Goal: Task Accomplishment & Management: Manage account settings

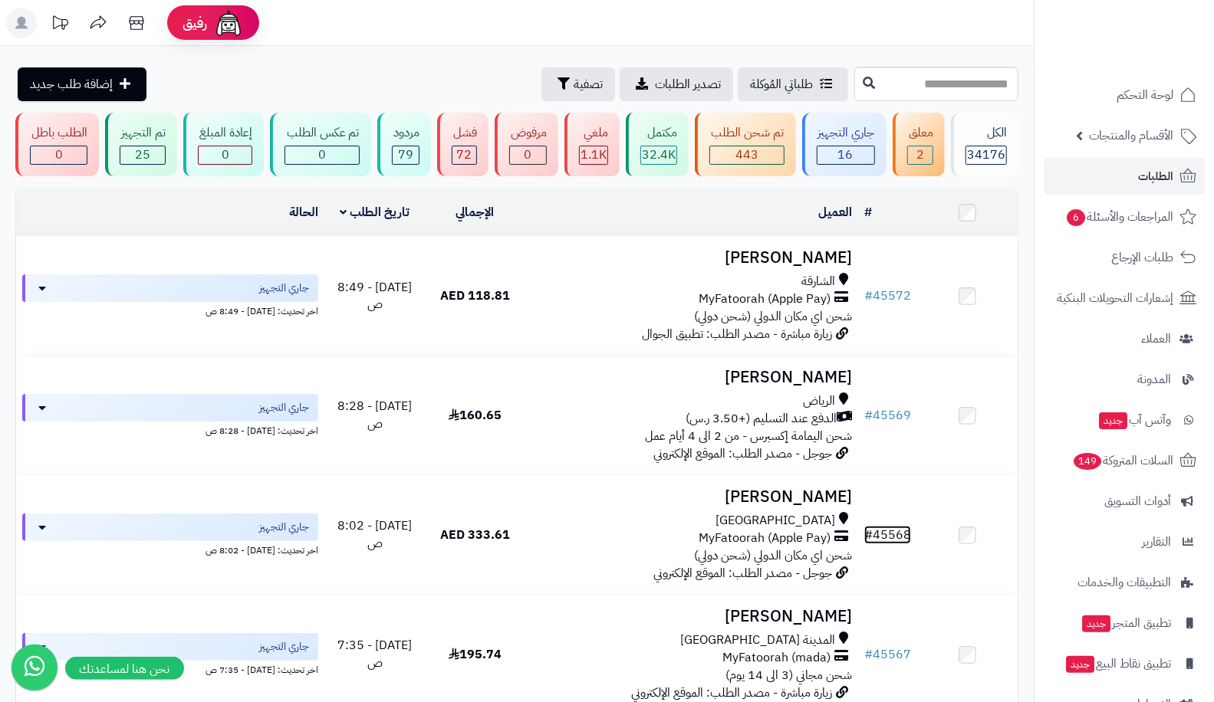
click at [886, 531] on link "# 45568" at bounding box center [887, 535] width 47 height 18
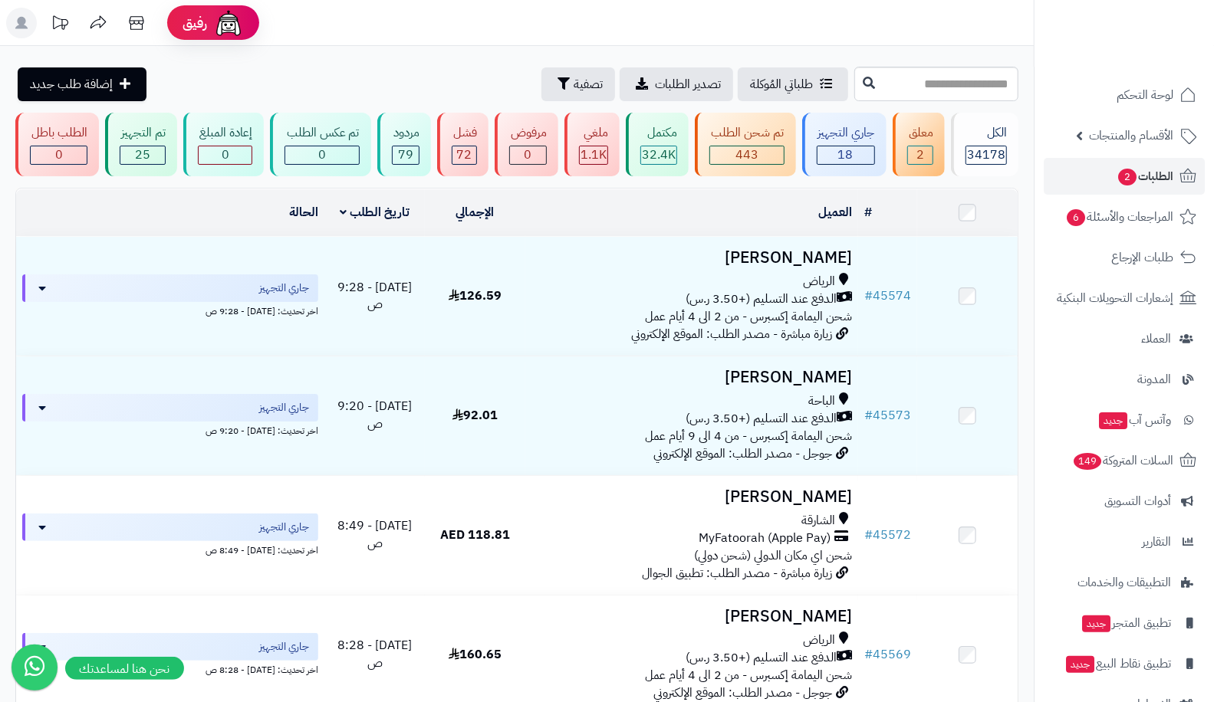
click at [876, 520] on td "# 45572" at bounding box center [887, 535] width 59 height 119
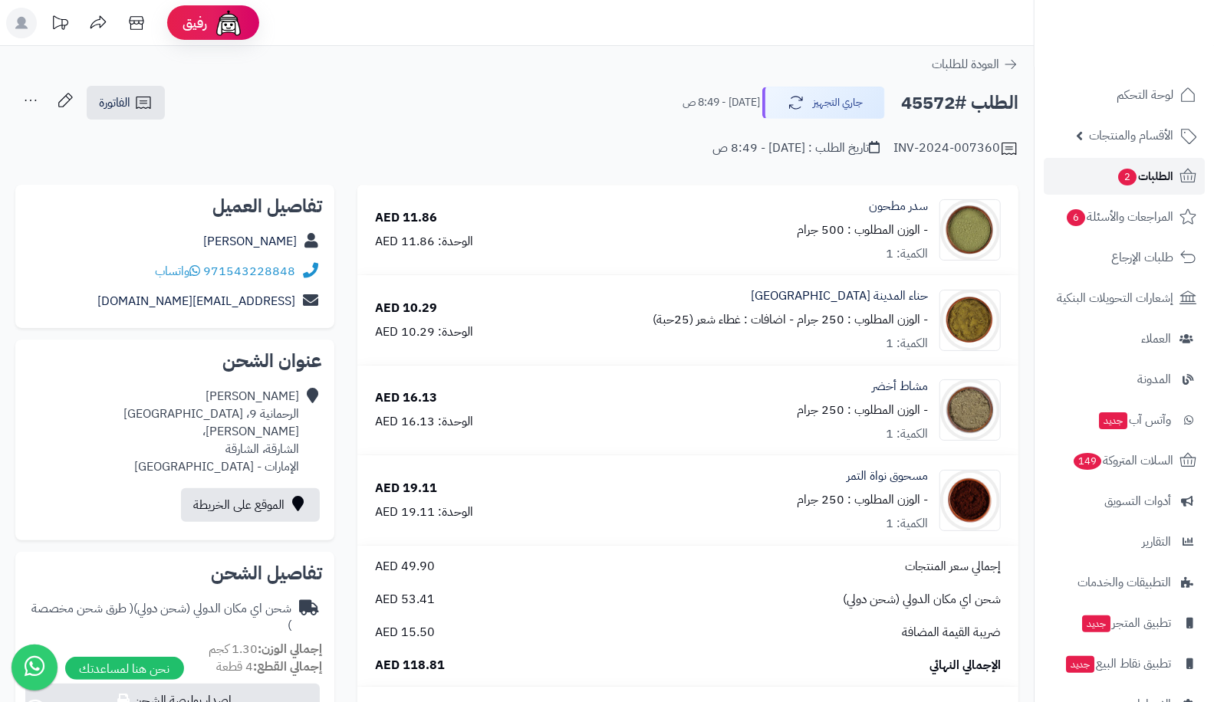
click at [1189, 167] on icon at bounding box center [1187, 176] width 18 height 18
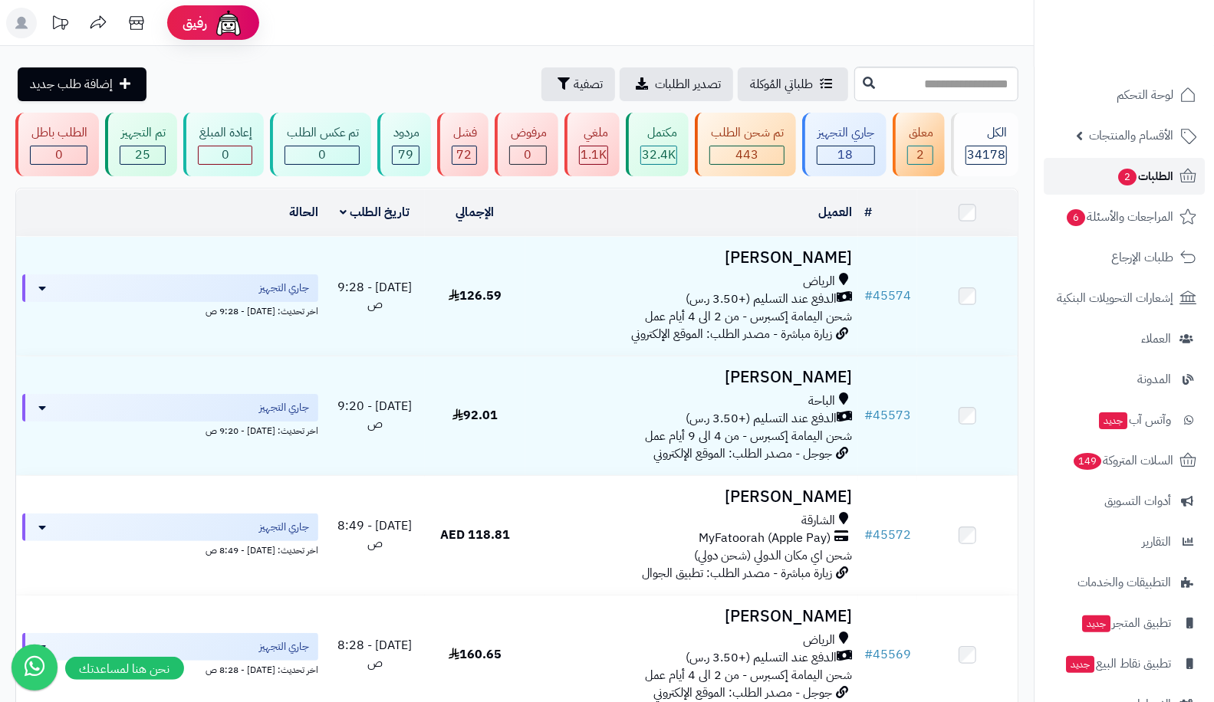
click at [1129, 176] on span "2" at bounding box center [1127, 177] width 18 height 17
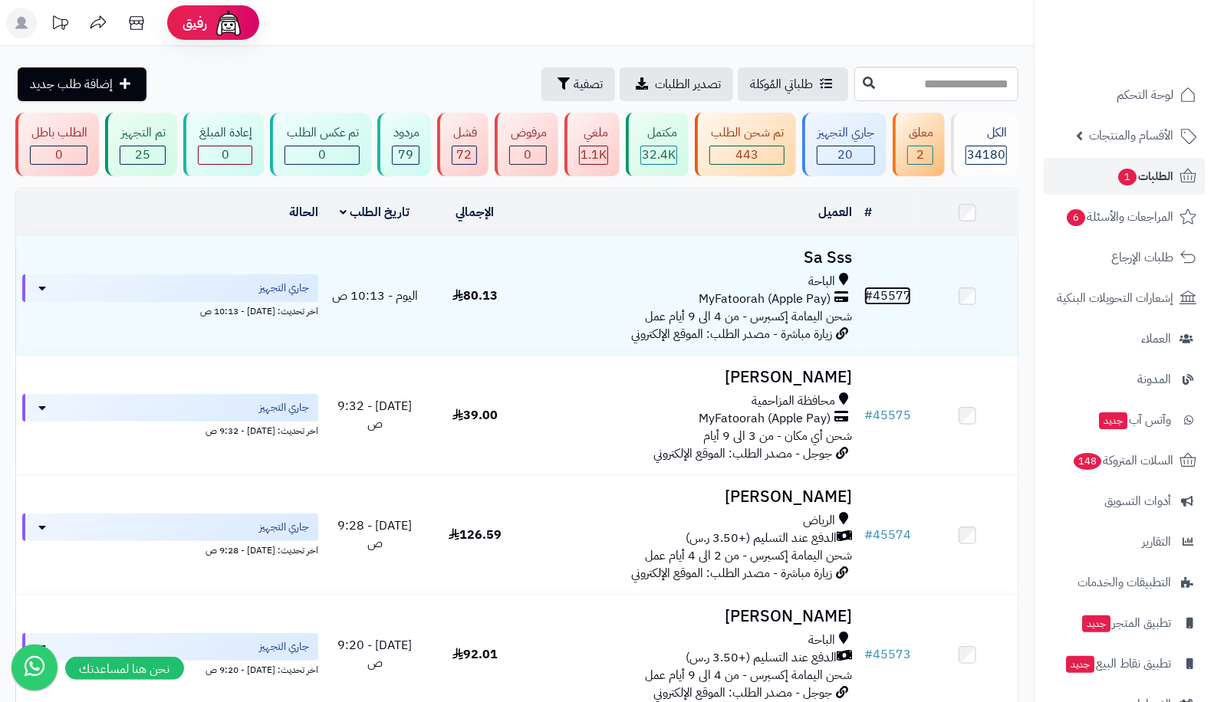
click at [887, 288] on link "# 45577" at bounding box center [887, 296] width 47 height 18
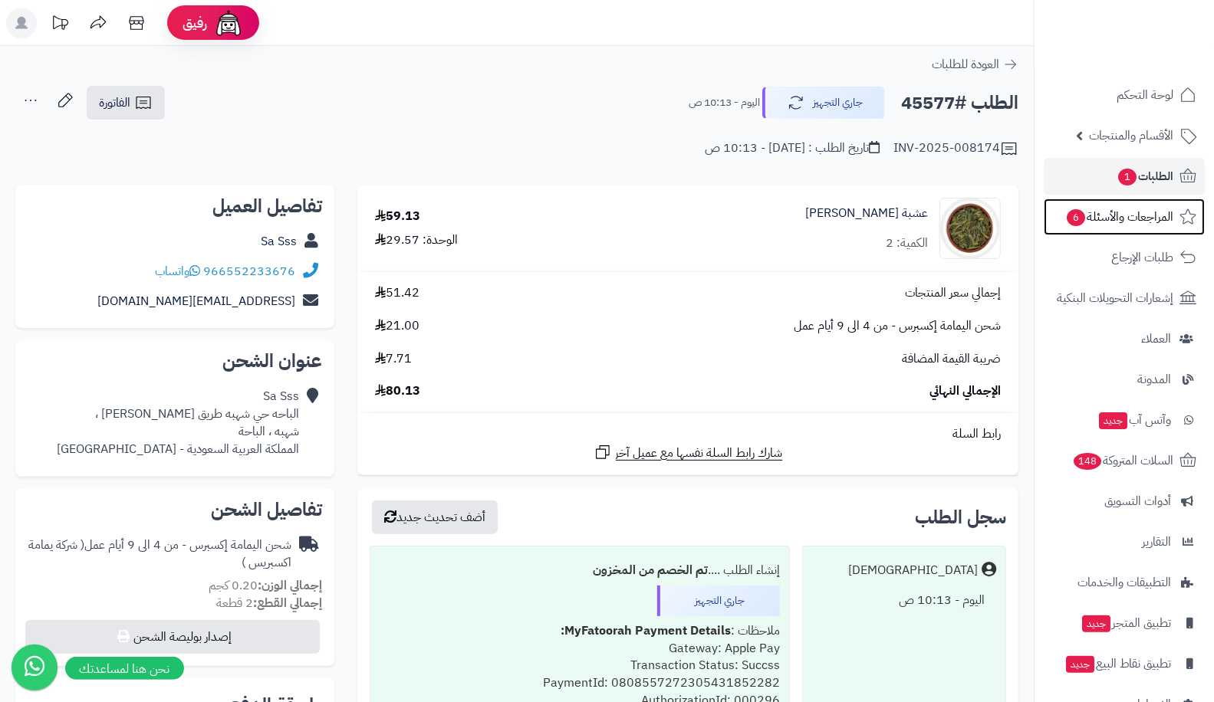
click at [1101, 212] on span "المراجعات والأسئلة 6" at bounding box center [1119, 216] width 108 height 21
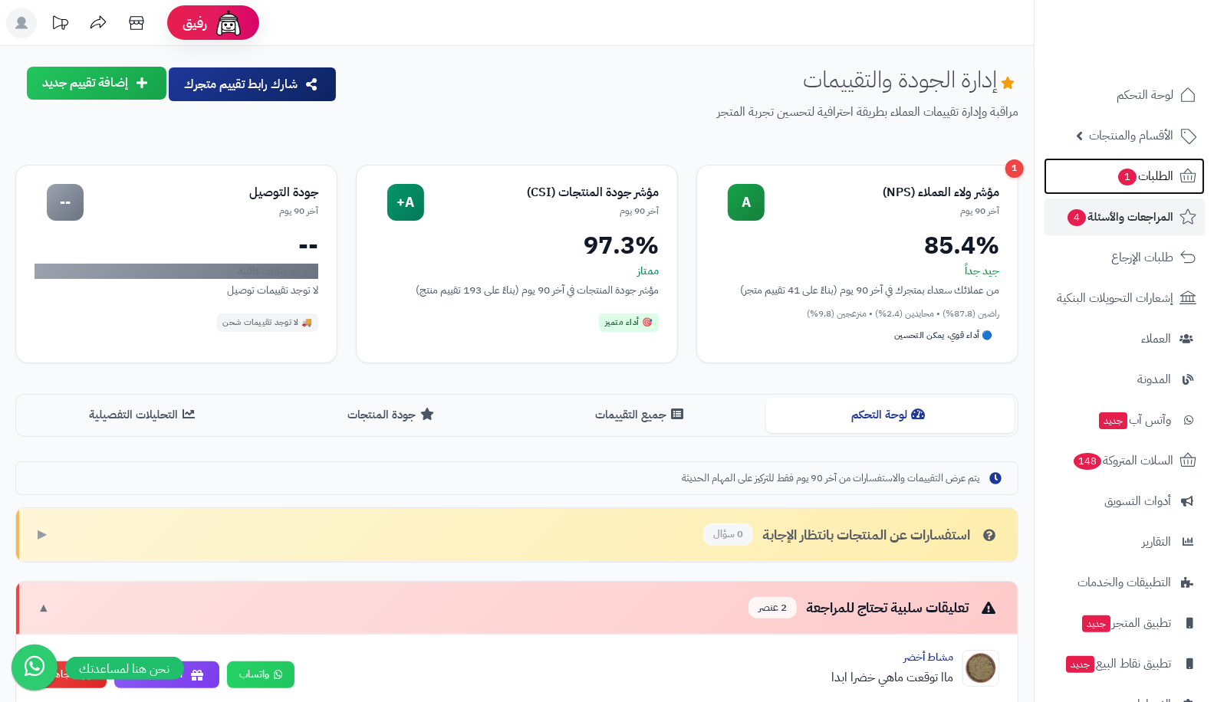
click at [1116, 174] on span "الطلبات 1" at bounding box center [1144, 176] width 57 height 21
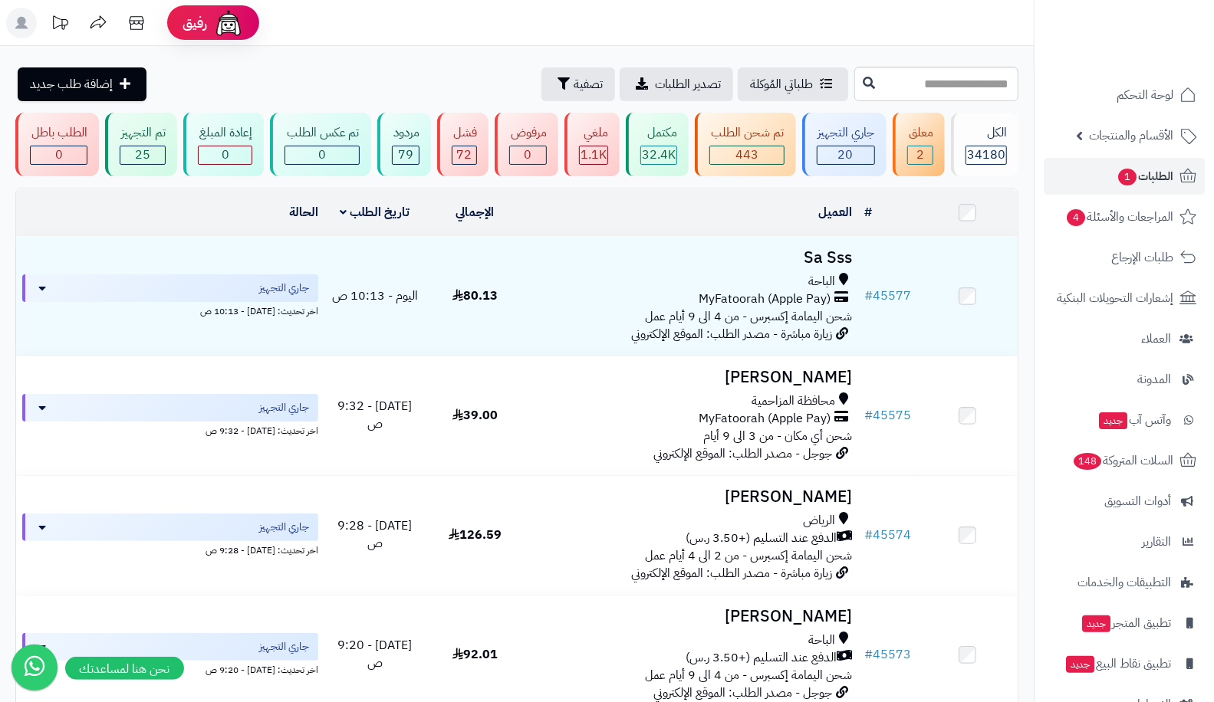
click at [881, 305] on td "# 45577" at bounding box center [887, 296] width 59 height 119
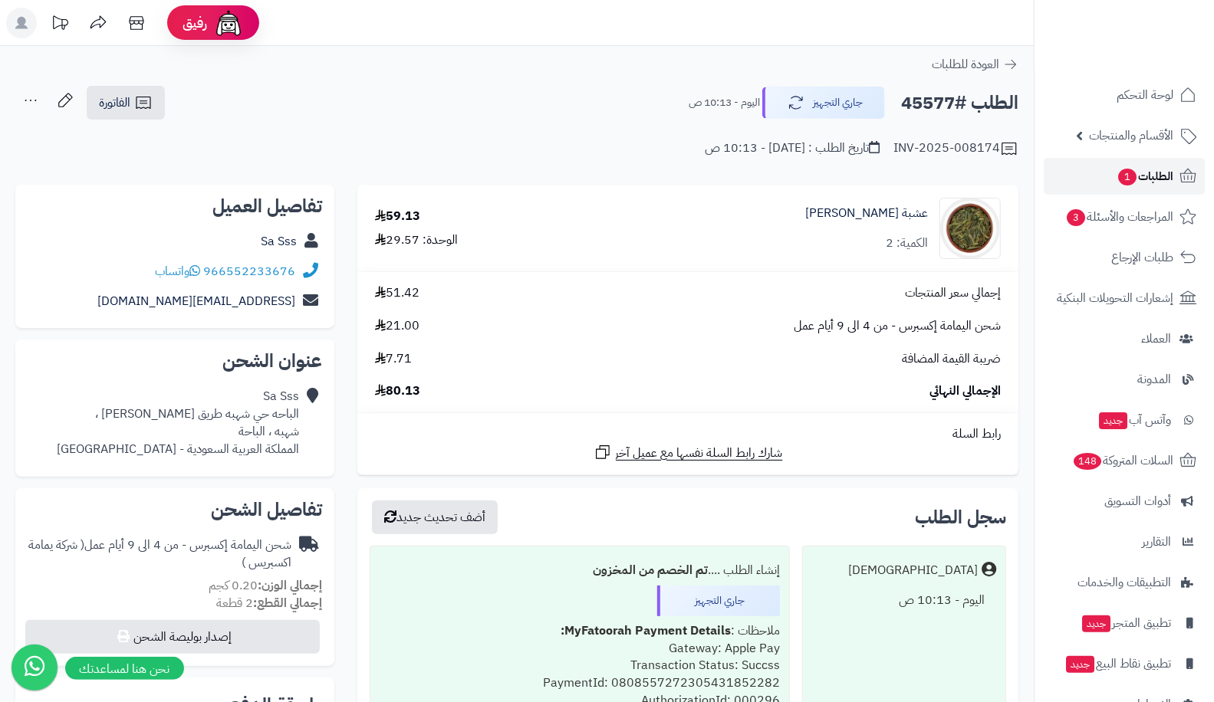
click at [1185, 166] on link "الطلبات 1" at bounding box center [1124, 176] width 161 height 37
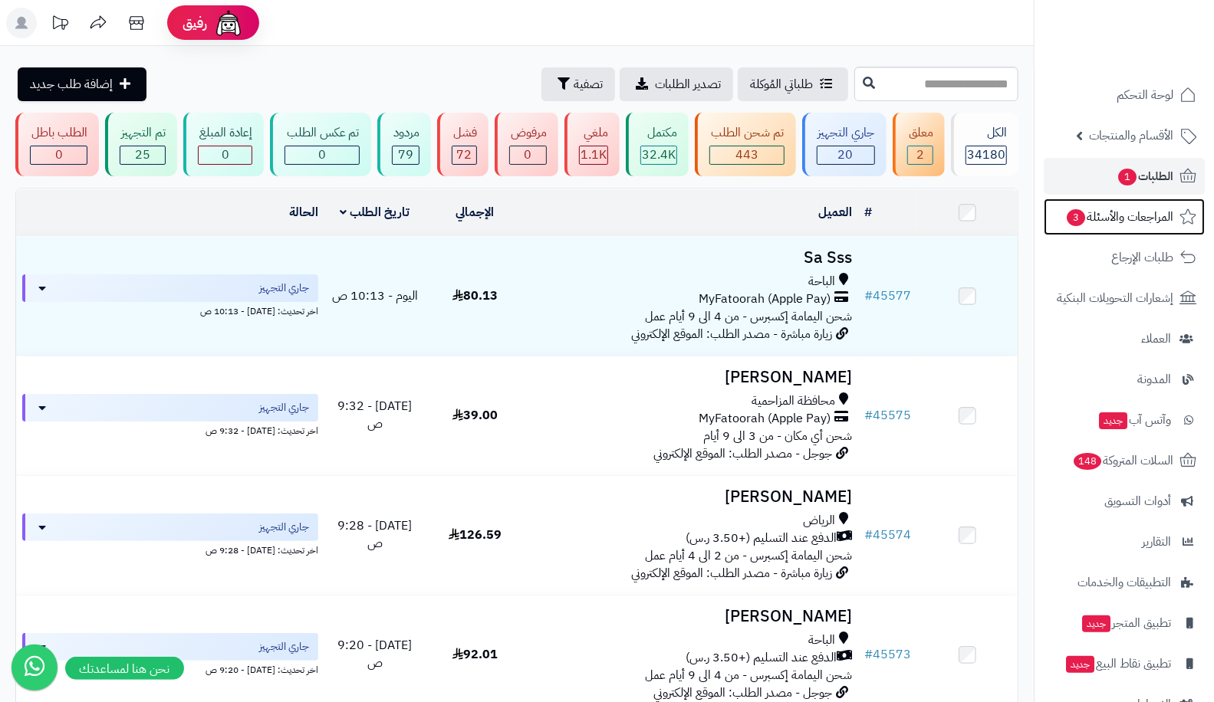
click at [1070, 221] on span "3" at bounding box center [1076, 217] width 18 height 17
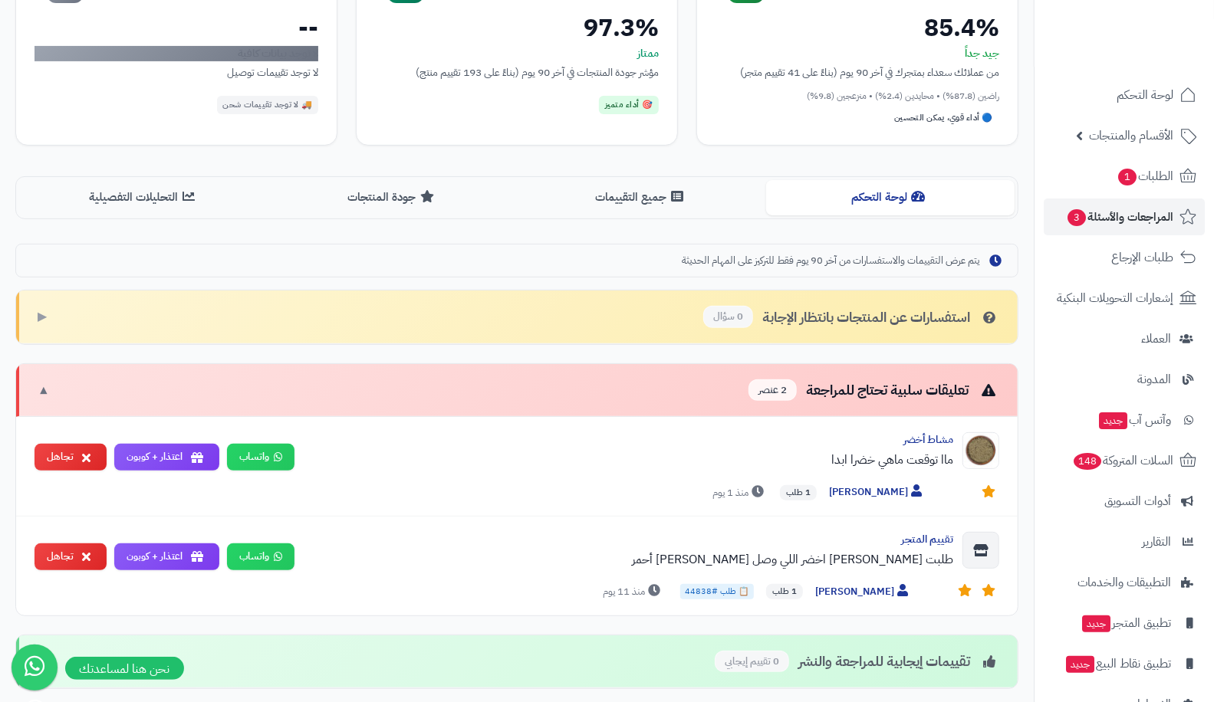
scroll to position [217, 0]
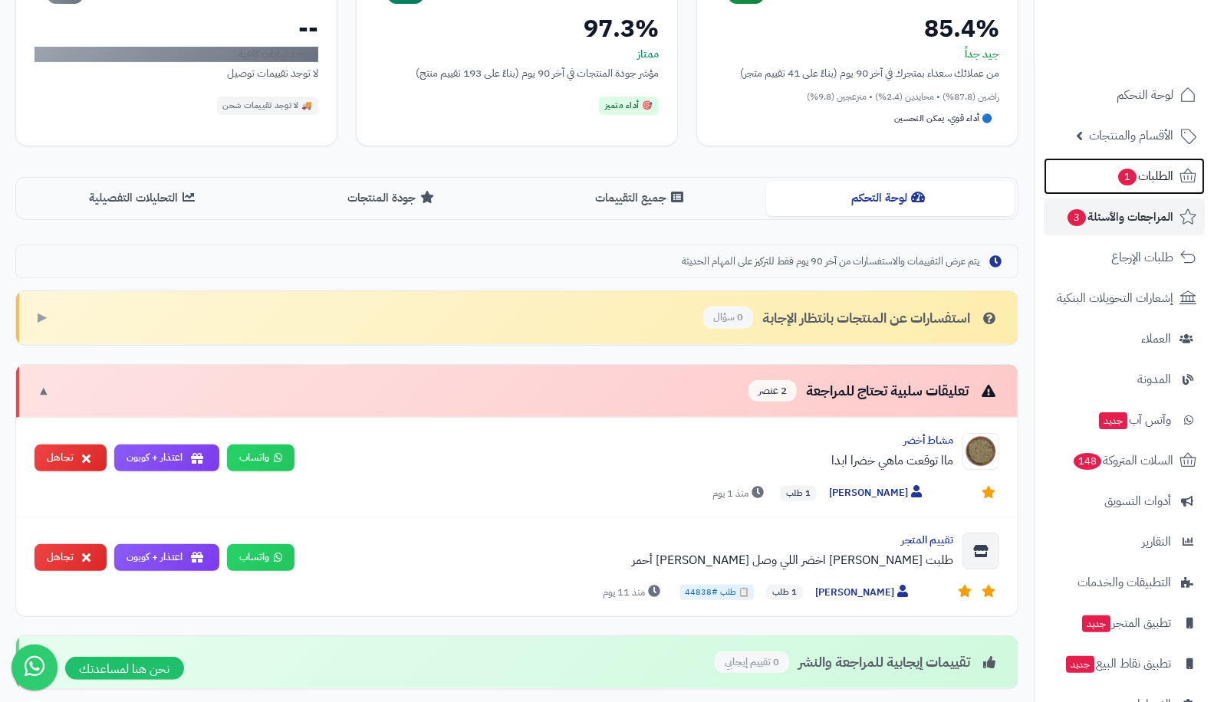
click at [1116, 173] on span "الطلبات 1" at bounding box center [1144, 176] width 57 height 21
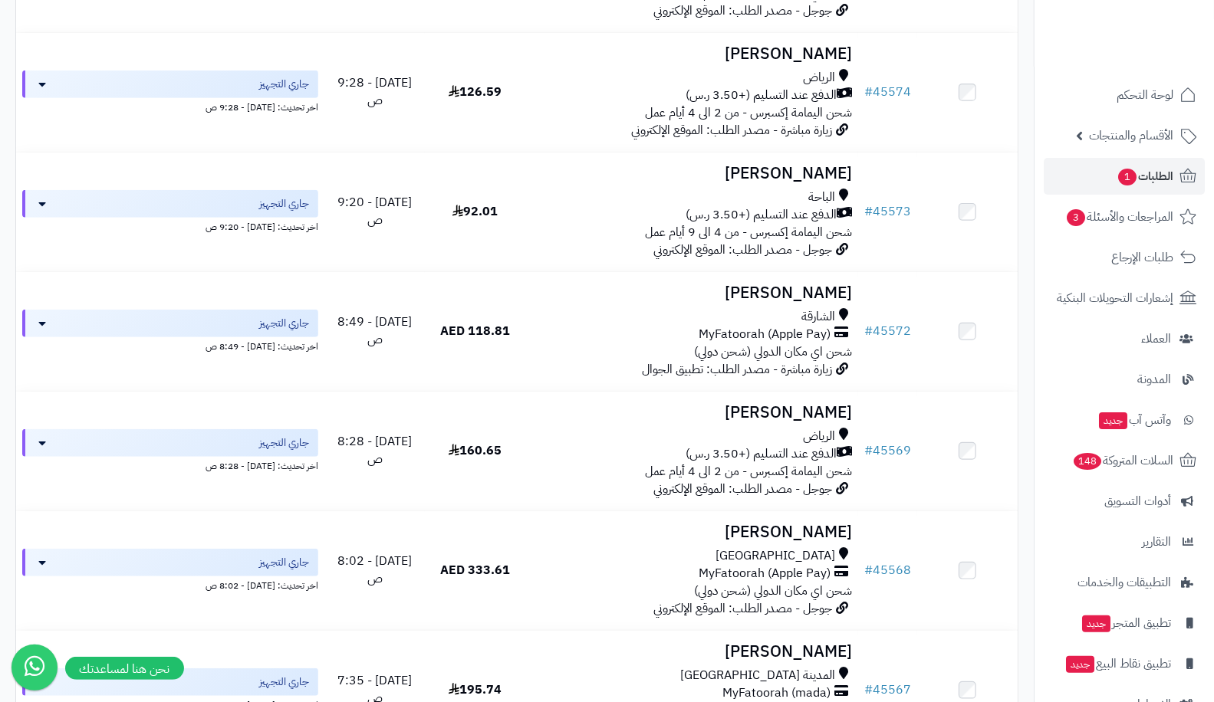
scroll to position [445, 0]
click at [879, 327] on link "# 45572" at bounding box center [887, 329] width 47 height 18
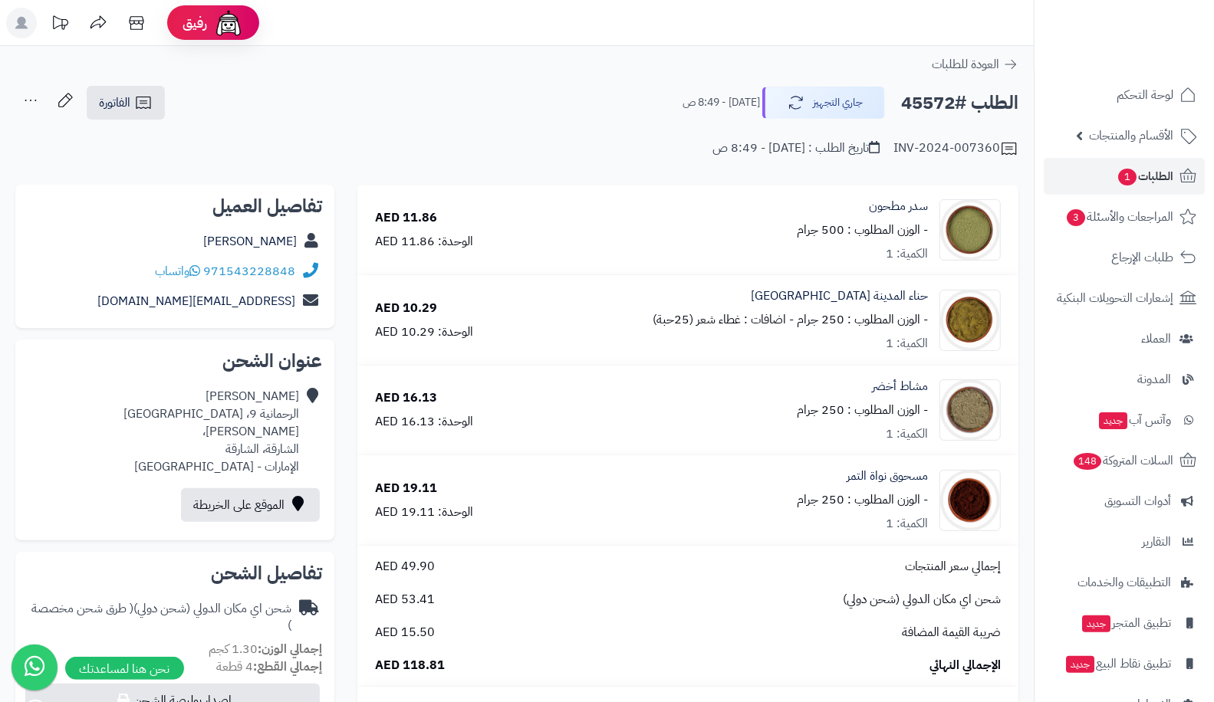
drag, startPoint x: 234, startPoint y: 242, endPoint x: 295, endPoint y: 242, distance: 61.3
drag, startPoint x: 295, startPoint y: 242, endPoint x: 242, endPoint y: 242, distance: 53.7
click at [242, 242] on div "[PERSON_NAME]" at bounding box center [175, 242] width 294 height 30
copy link "[PERSON_NAME]"
drag, startPoint x: 140, startPoint y: 416, endPoint x: 299, endPoint y: 419, distance: 158.7
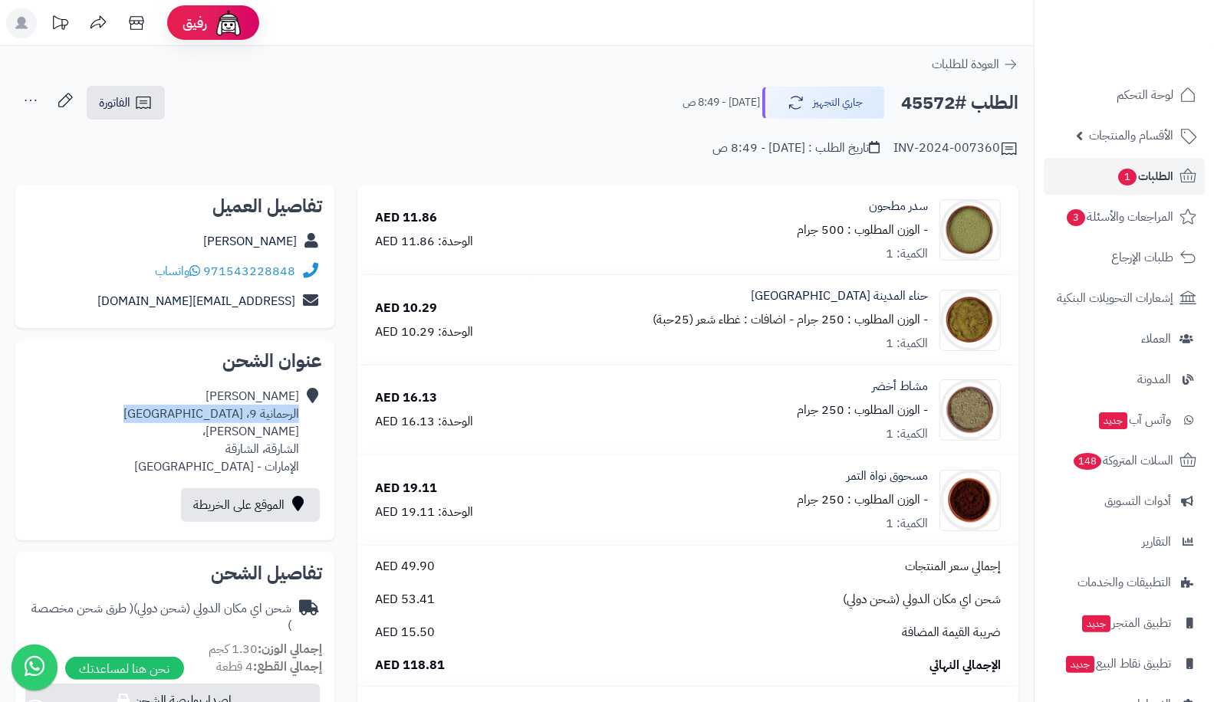
click at [299, 419] on div "[PERSON_NAME] الرحمانية 9، [GEOGRAPHIC_DATA][PERSON_NAME]، الشارقة، الشارقة الإ…" at bounding box center [175, 432] width 294 height 100
copy div "الرحمانية 9، شارع عاصم الكوفي،"
drag, startPoint x: 123, startPoint y: 301, endPoint x: 296, endPoint y: 304, distance: 173.3
click at [296, 304] on div "Maryamtalal020@gmail.com" at bounding box center [175, 302] width 294 height 30
copy link "Maryamtalal020@gmail.com"
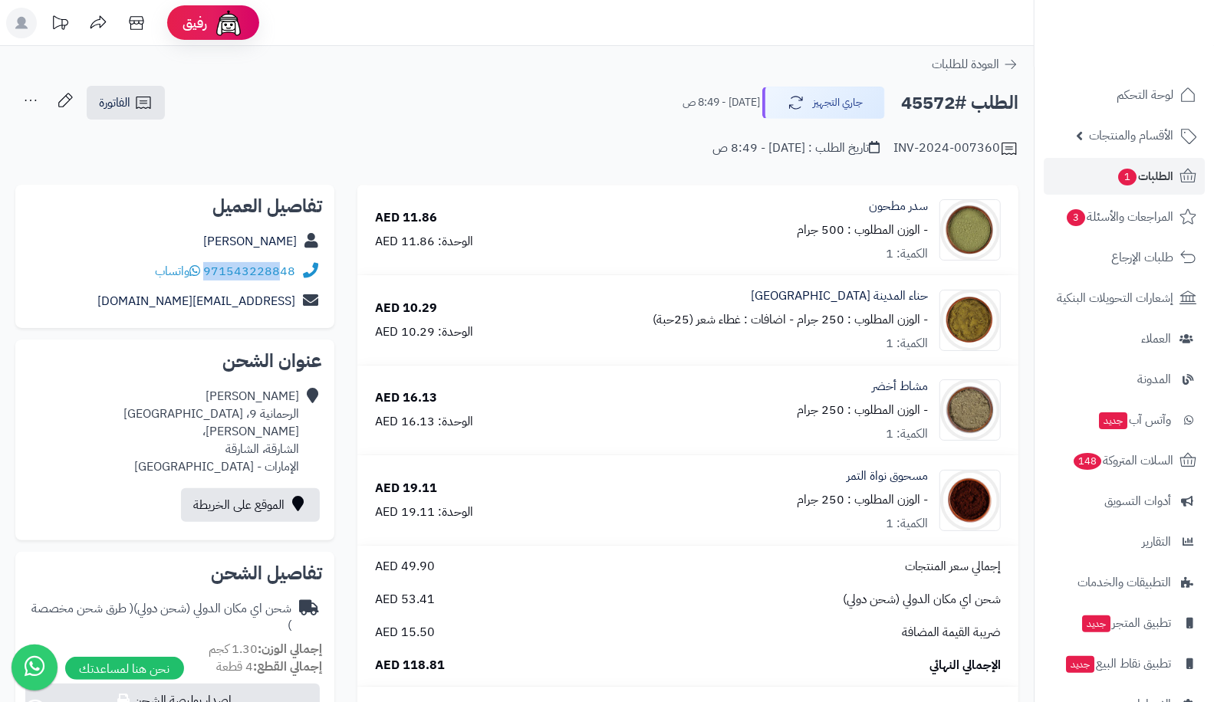
drag, startPoint x: 297, startPoint y: 270, endPoint x: 284, endPoint y: 270, distance: 13.0
click at [284, 270] on div "971543228848 واتساب" at bounding box center [175, 272] width 294 height 30
copy div "971543228848"
drag, startPoint x: 898, startPoint y: 104, endPoint x: 955, endPoint y: 102, distance: 57.6
click at [955, 102] on div "الطلب #45572 جاري التجهيز اليوم - 8:49 ص" at bounding box center [844, 103] width 350 height 32
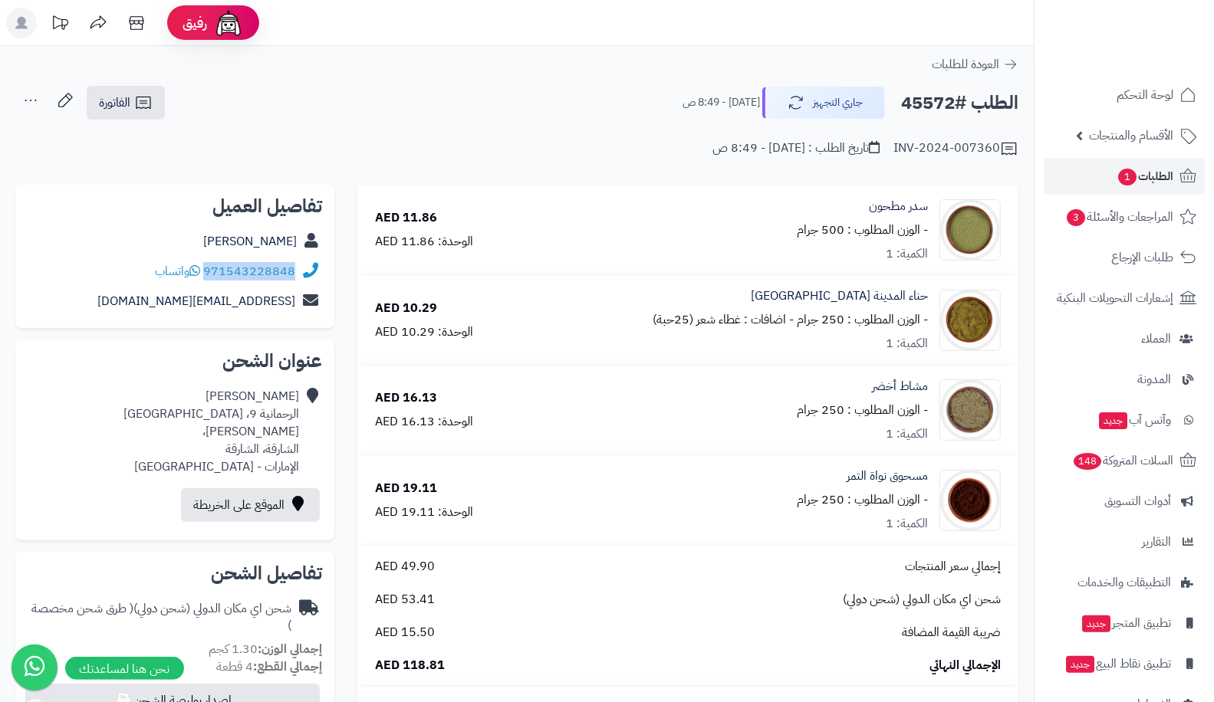
copy h2 "45572"
drag, startPoint x: 403, startPoint y: 663, endPoint x: 442, endPoint y: 662, distance: 39.1
click at [442, 662] on span "118.81 AED" at bounding box center [410, 666] width 70 height 18
copy span "118.81"
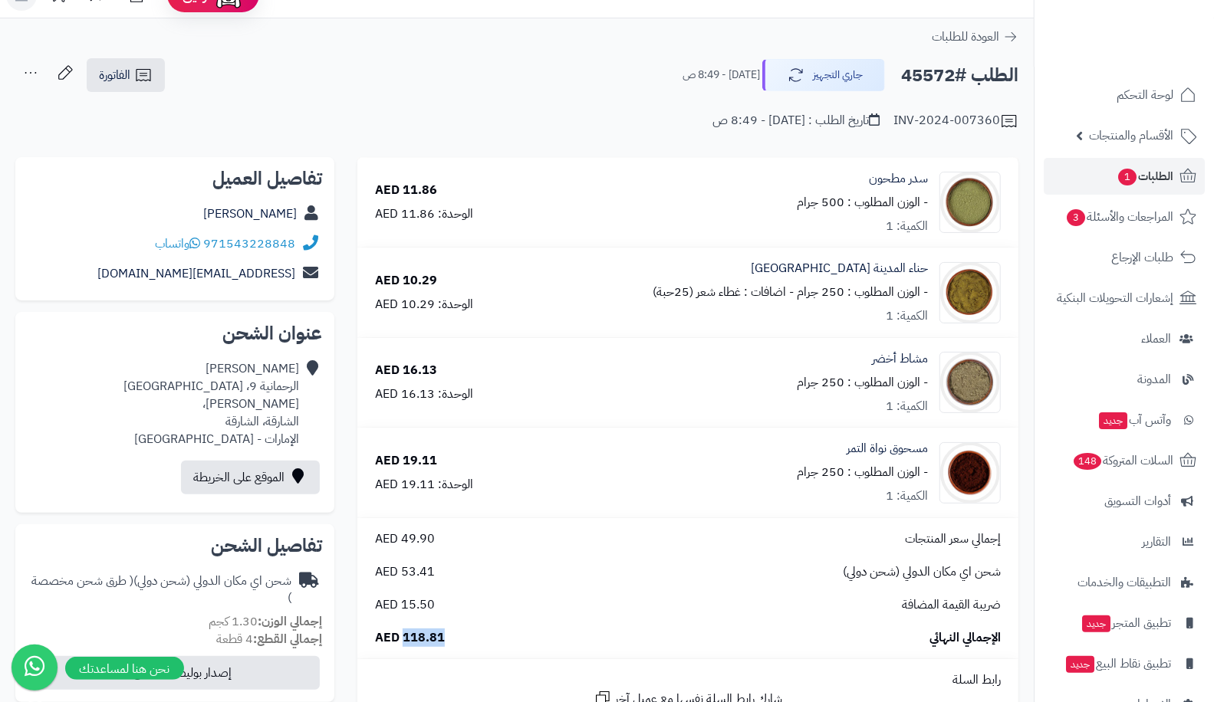
scroll to position [26, 0]
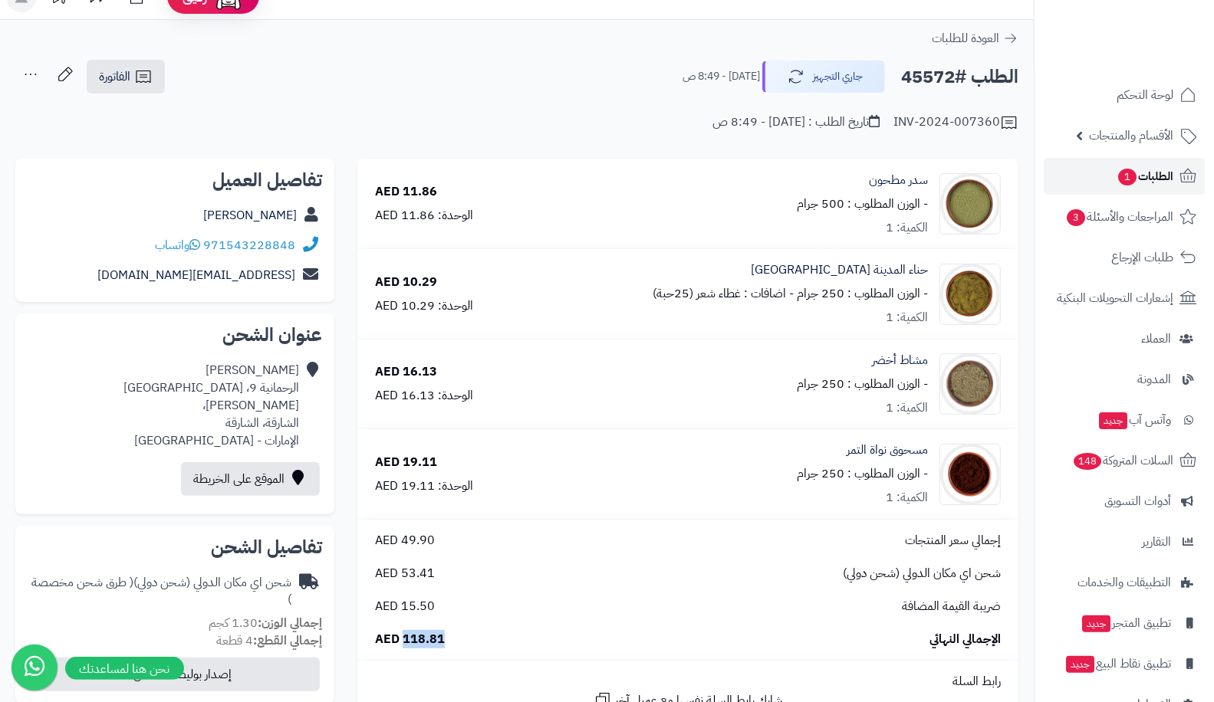
click at [1135, 173] on span "الطلبات 1" at bounding box center [1144, 176] width 57 height 21
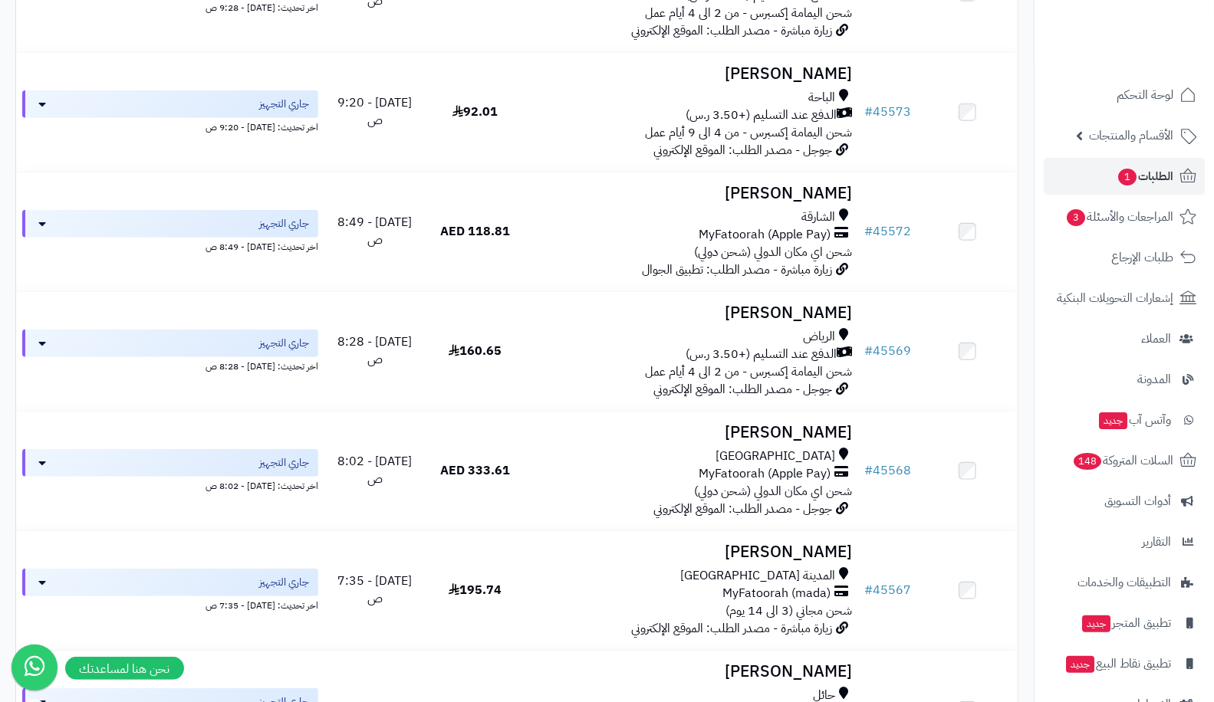
scroll to position [545, 0]
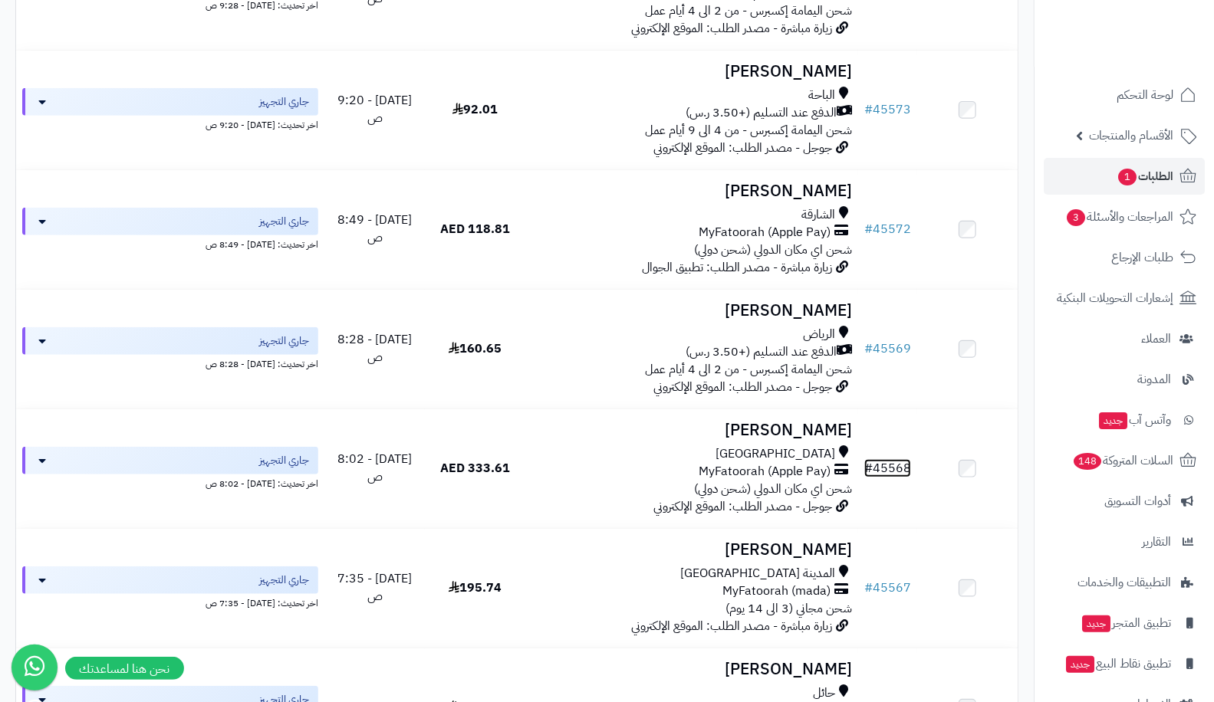
click at [893, 459] on link "# 45568" at bounding box center [887, 468] width 47 height 18
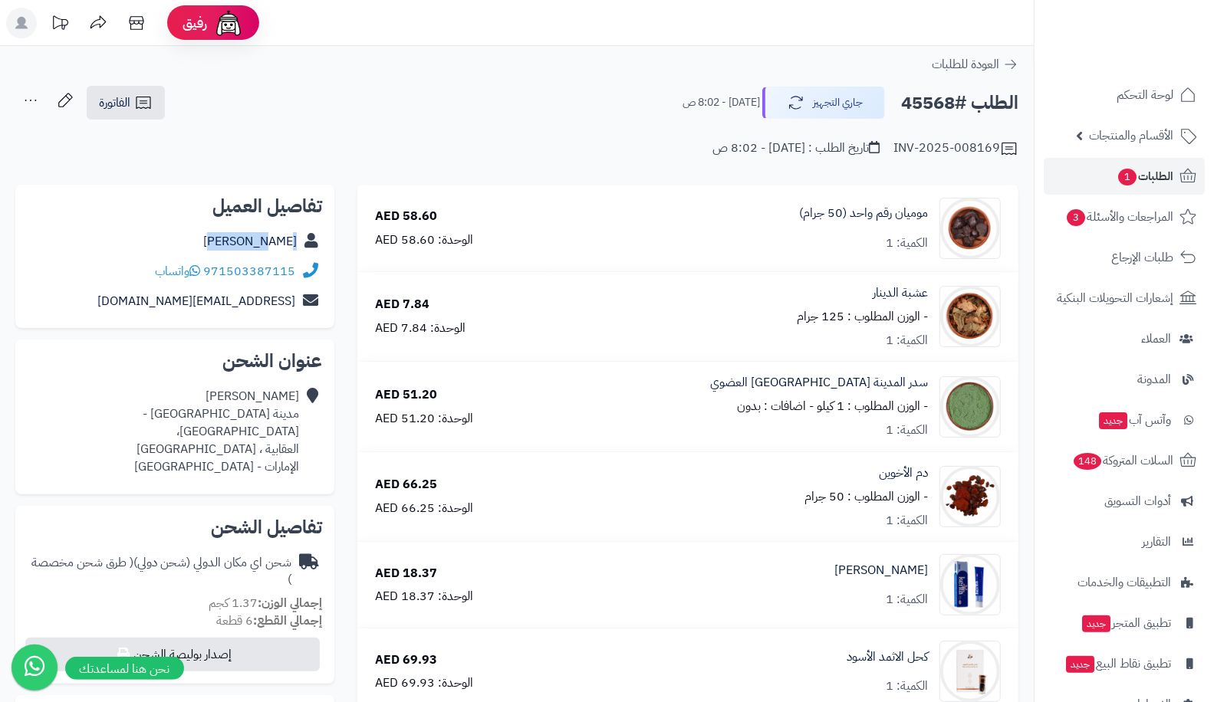
drag, startPoint x: 235, startPoint y: 247, endPoint x: 297, endPoint y: 243, distance: 62.2
click at [297, 243] on div "[PERSON_NAME]" at bounding box center [175, 242] width 294 height 30
copy link "[PERSON_NAME]"
drag, startPoint x: 81, startPoint y: 297, endPoint x: 296, endPoint y: 309, distance: 215.0
click at [296, 309] on div "[EMAIL_ADDRESS][DOMAIN_NAME]" at bounding box center [175, 302] width 294 height 30
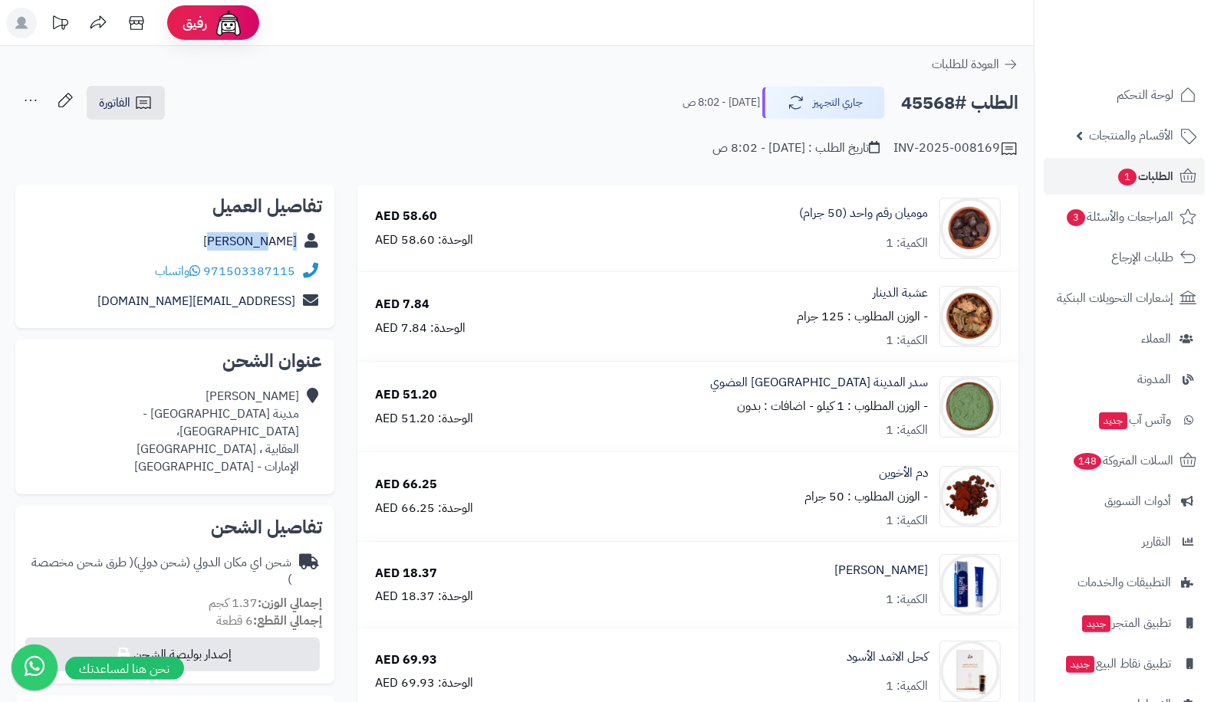
copy link "[EMAIL_ADDRESS][DOMAIN_NAME]"
drag, startPoint x: 299, startPoint y: 418, endPoint x: 188, endPoint y: 434, distance: 112.3
click at [188, 434] on div "[GEOGRAPHIC_DATA] - [GEOGRAPHIC_DATA]، [GEOGRAPHIC_DATA] ، [GEOGRAPHIC_DATA] [G…" at bounding box center [163, 431] width 271 height 87
click at [280, 414] on div "Zahra Al مدينة العين - منطقة العقابية - شارع 28 - فيلا 76، العقابية ، أبوظبي ال…" at bounding box center [163, 431] width 271 height 87
click at [267, 417] on div "Zahra Al مدينة العين - منطقة العقابية - شارع 28 - فيلا 76، العقابية ، أبوظبي ال…" at bounding box center [163, 431] width 271 height 87
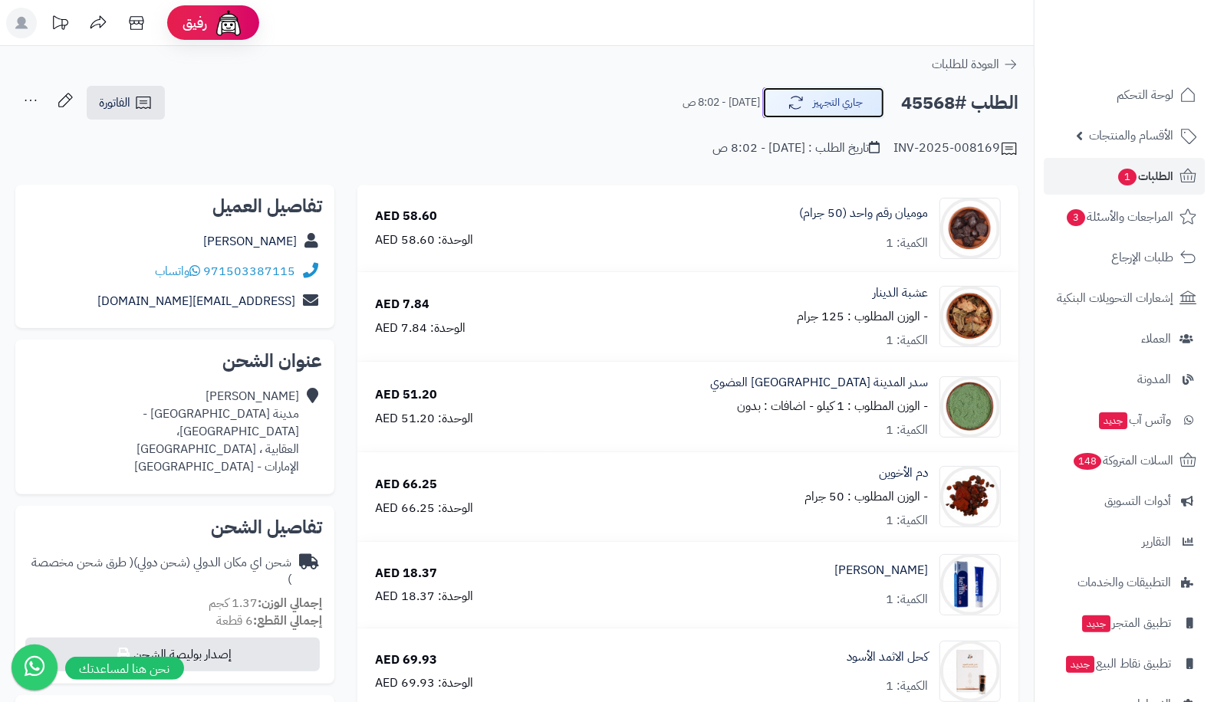
click at [800, 113] on button "جاري التجهيز" at bounding box center [823, 103] width 123 height 32
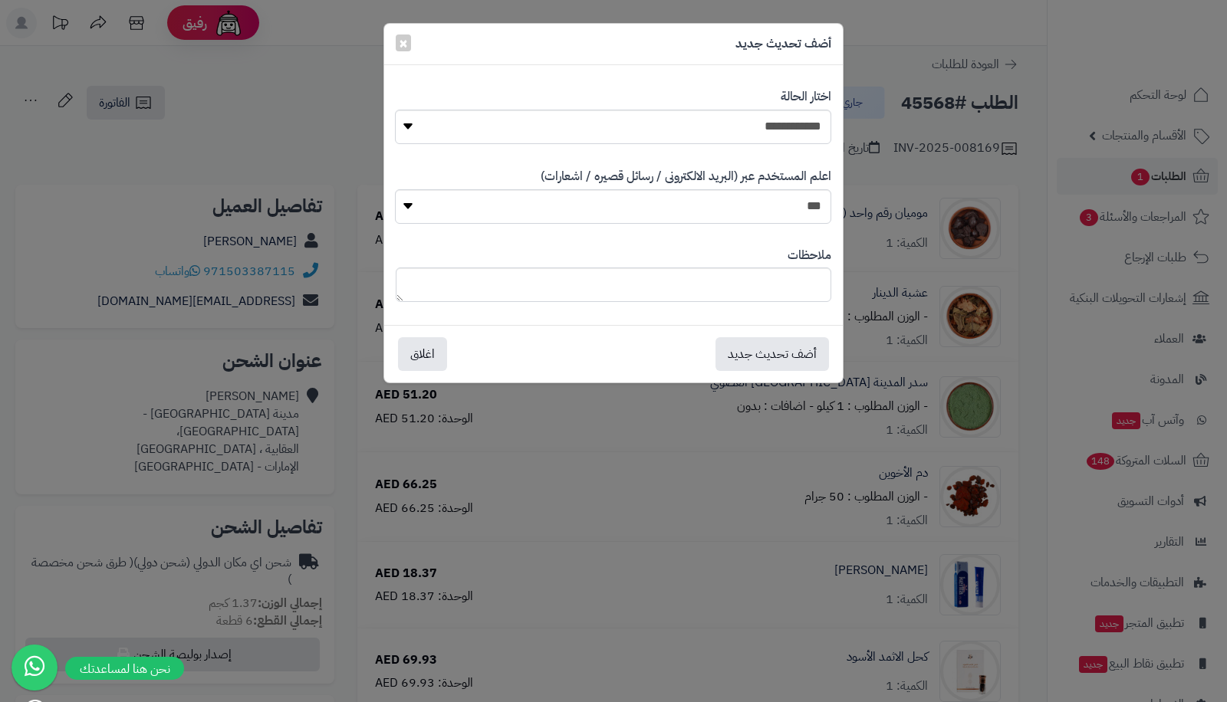
click at [319, 101] on div "**********" at bounding box center [613, 351] width 1227 height 702
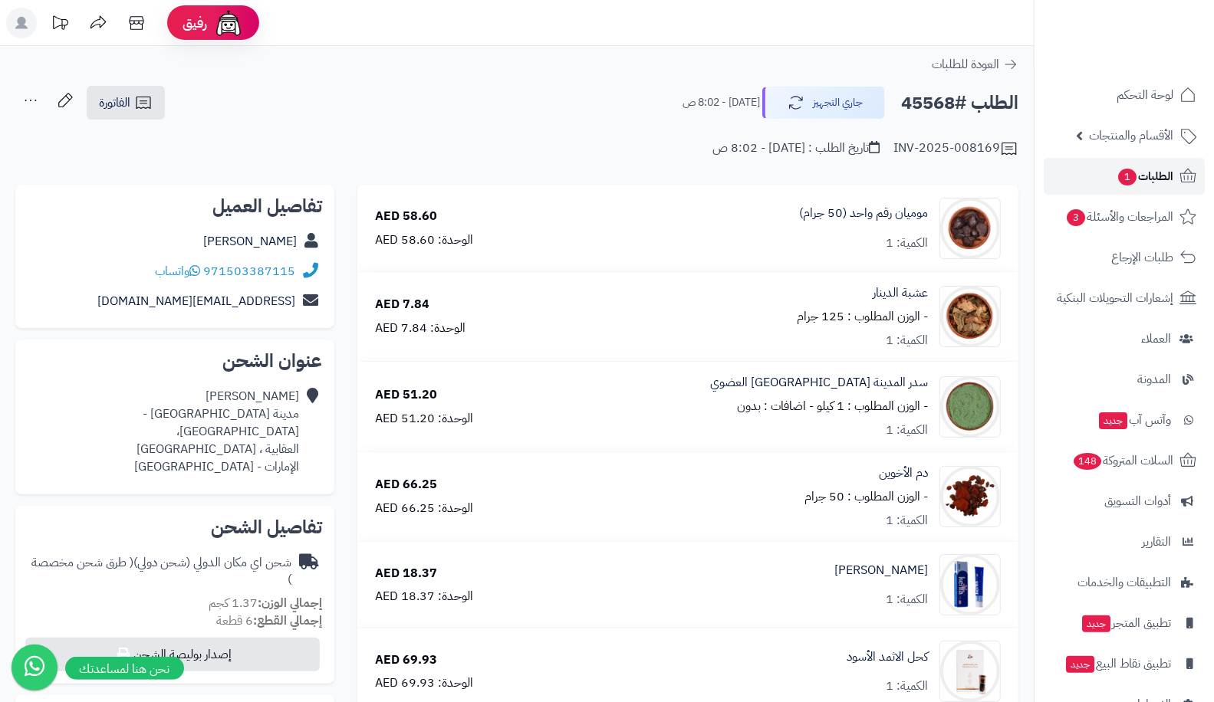
click at [1104, 175] on link "الطلبات 1" at bounding box center [1124, 176] width 161 height 37
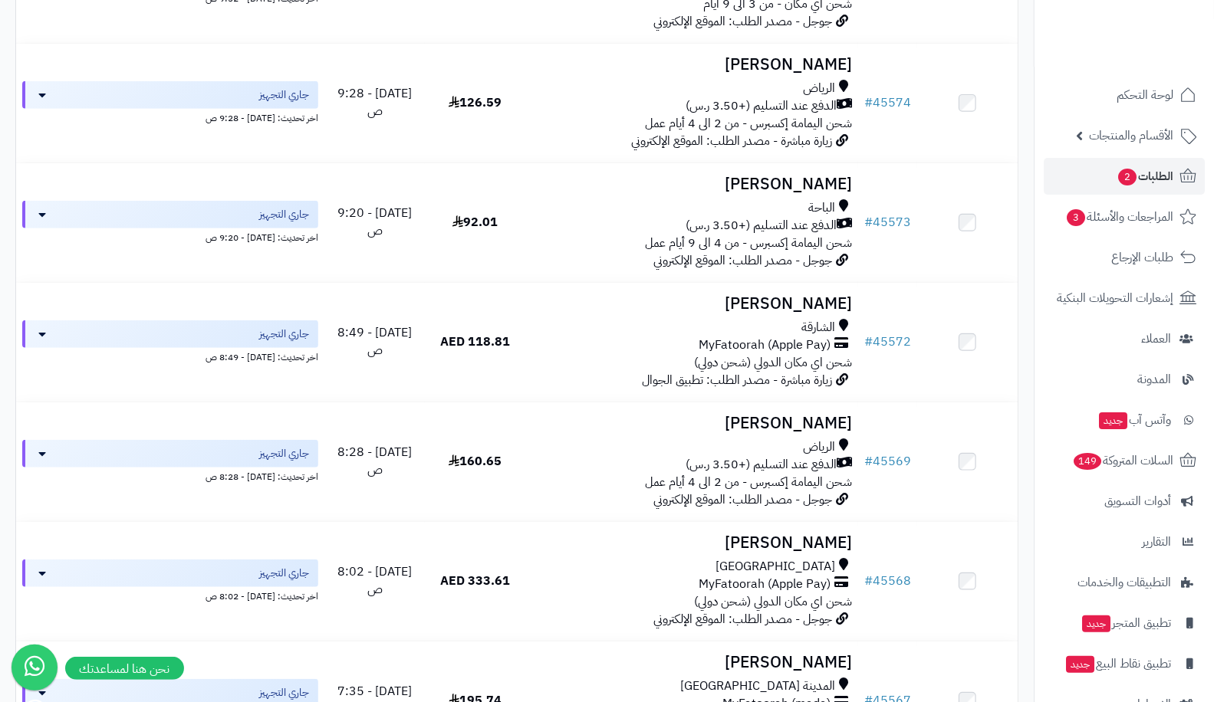
scroll to position [731, 0]
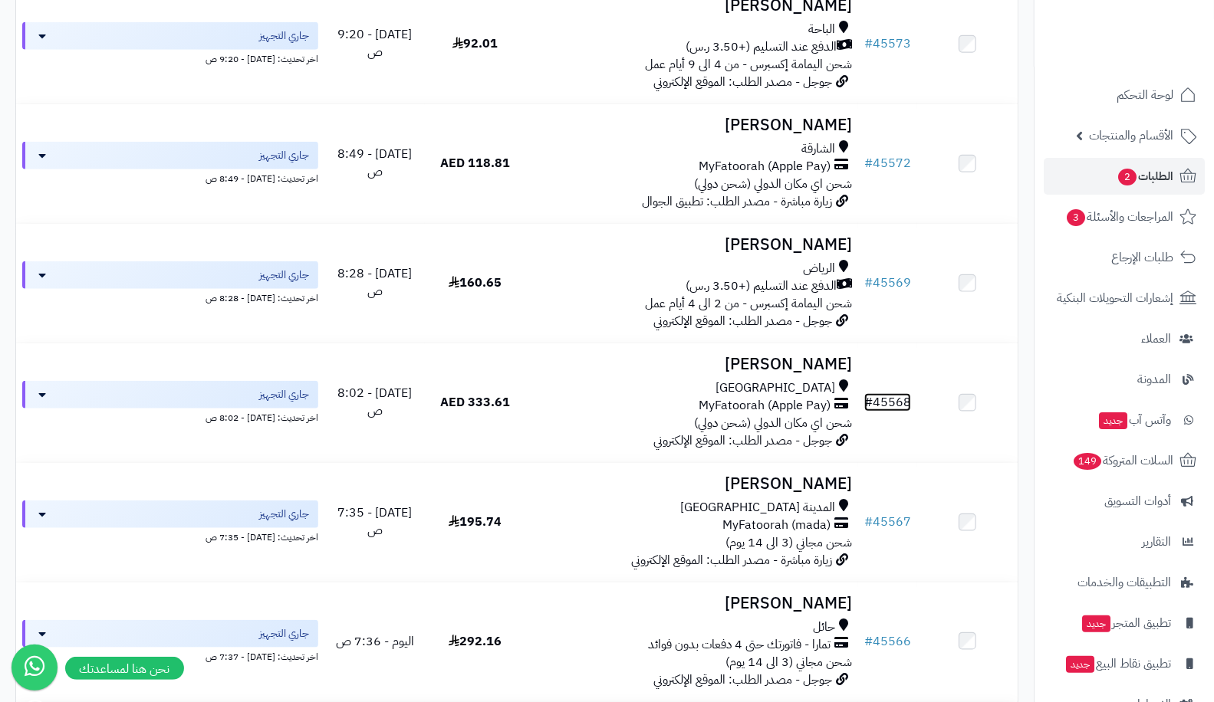
click at [873, 399] on span "#" at bounding box center [868, 402] width 8 height 18
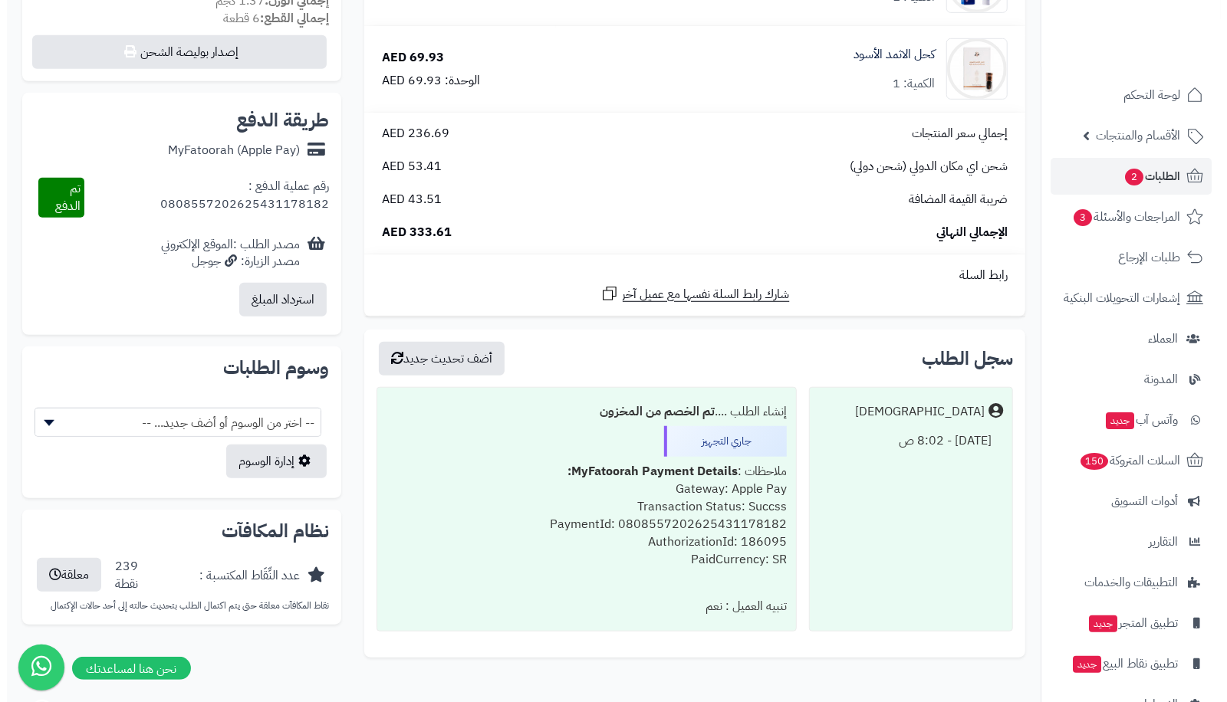
scroll to position [605, 0]
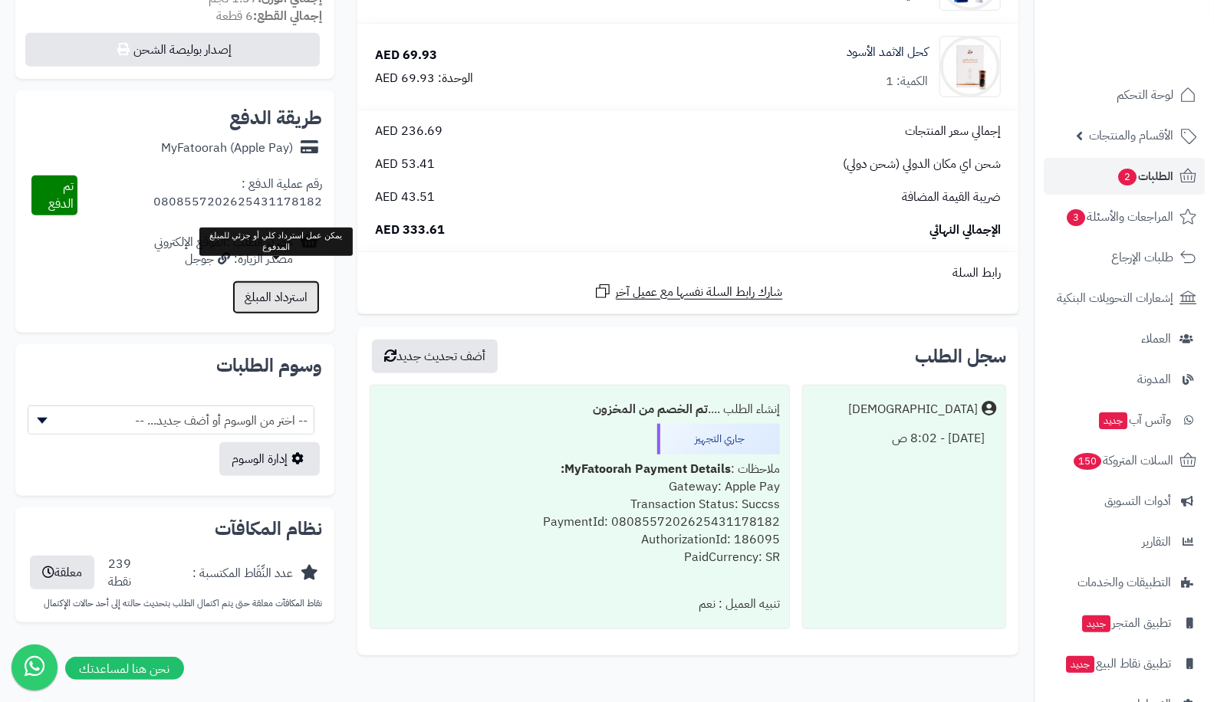
click at [257, 281] on button "استرداد المبلغ" at bounding box center [275, 298] width 87 height 34
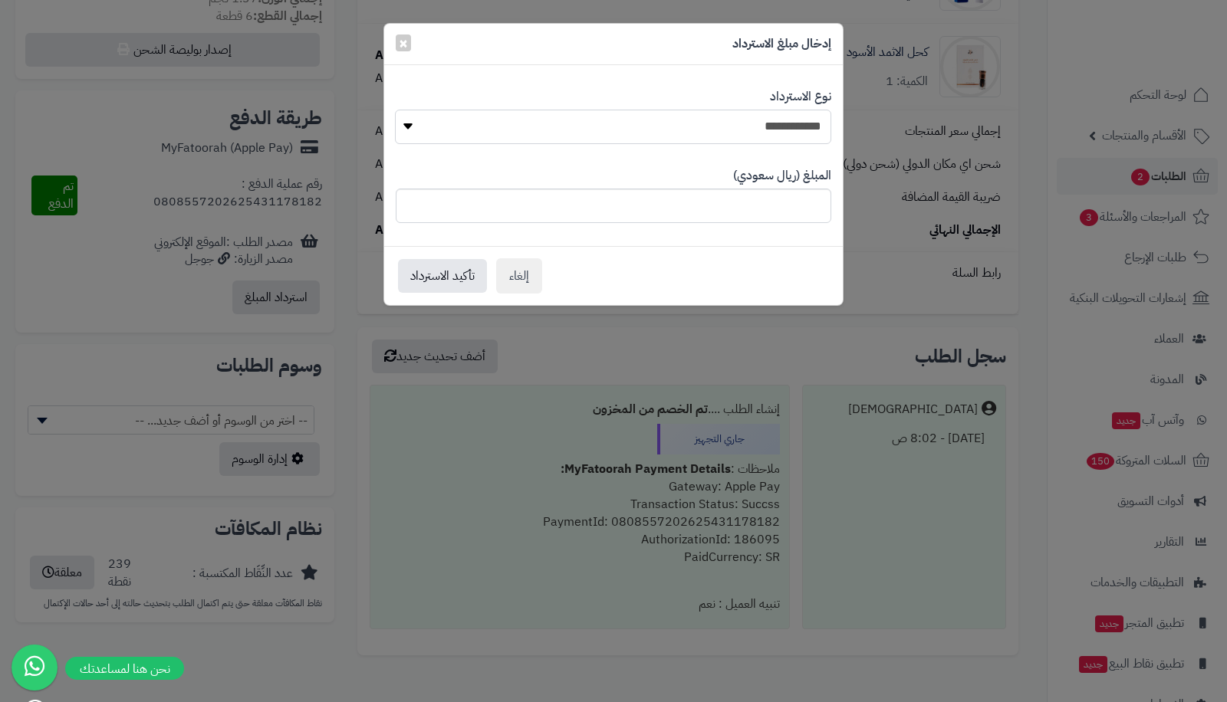
click at [676, 134] on select "**********" at bounding box center [613, 127] width 436 height 35
select select "*"
click at [395, 110] on select "**********" at bounding box center [613, 127] width 436 height 35
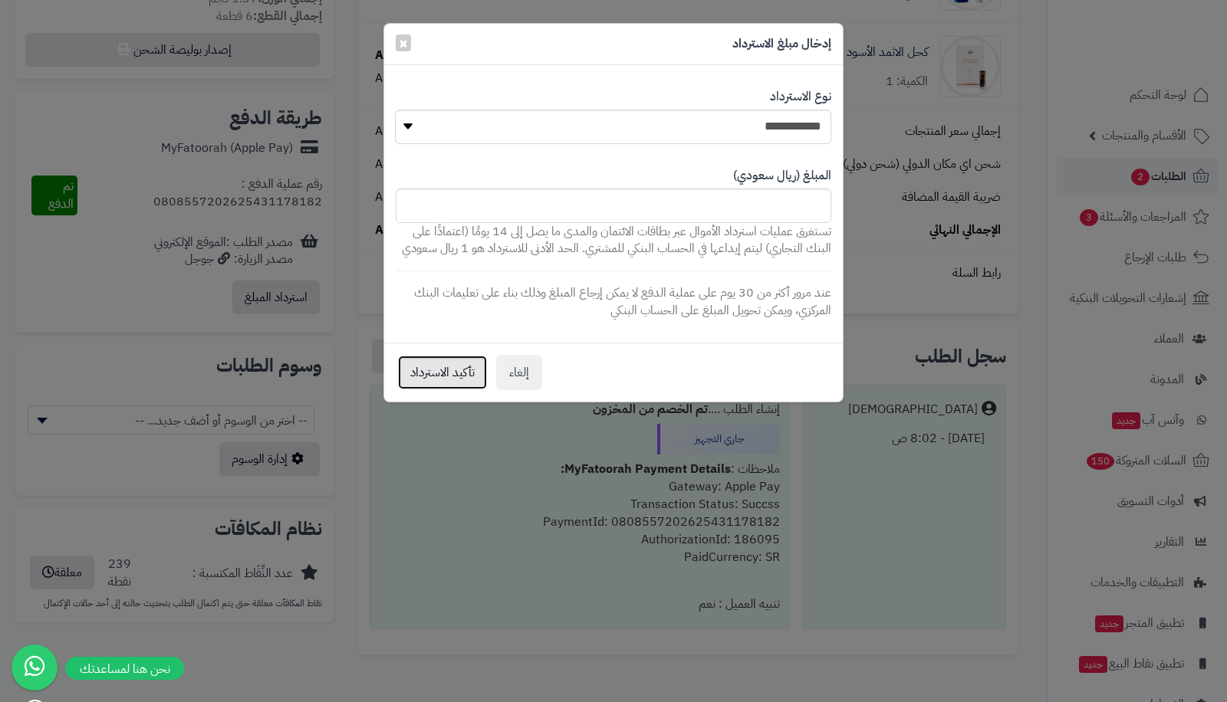
click at [441, 378] on button "تأكيد الاسترداد" at bounding box center [442, 373] width 89 height 34
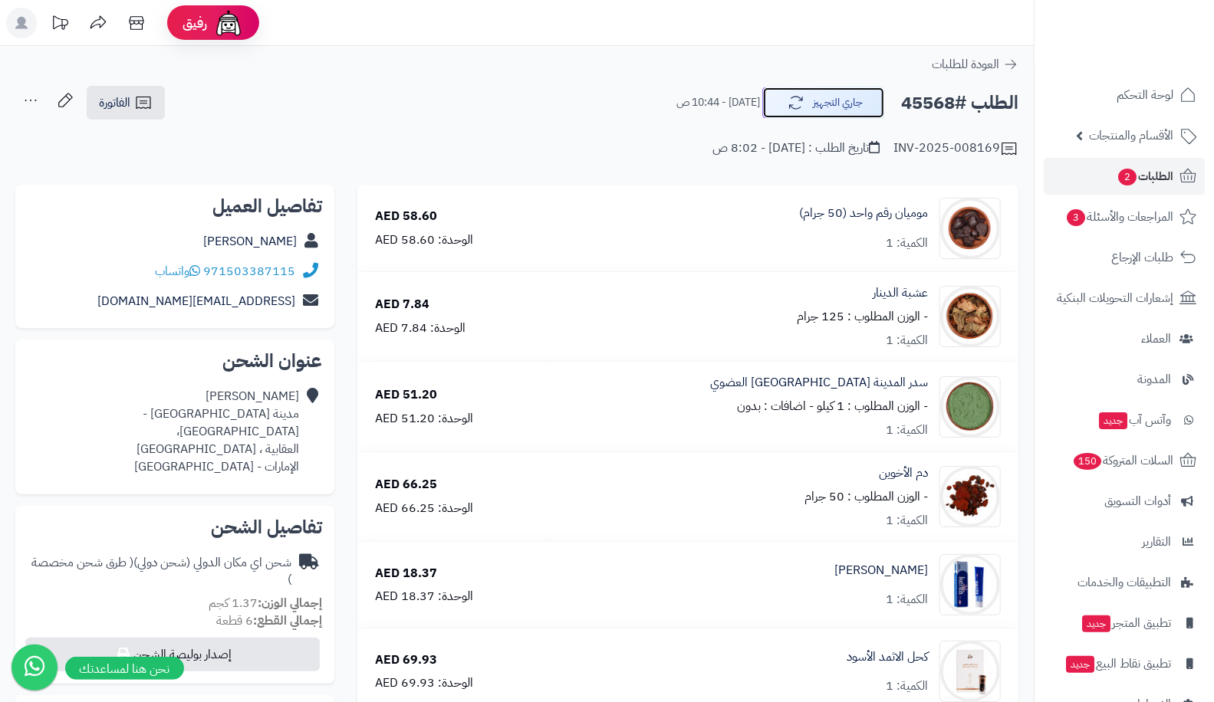
click at [791, 98] on icon "button" at bounding box center [796, 103] width 18 height 18
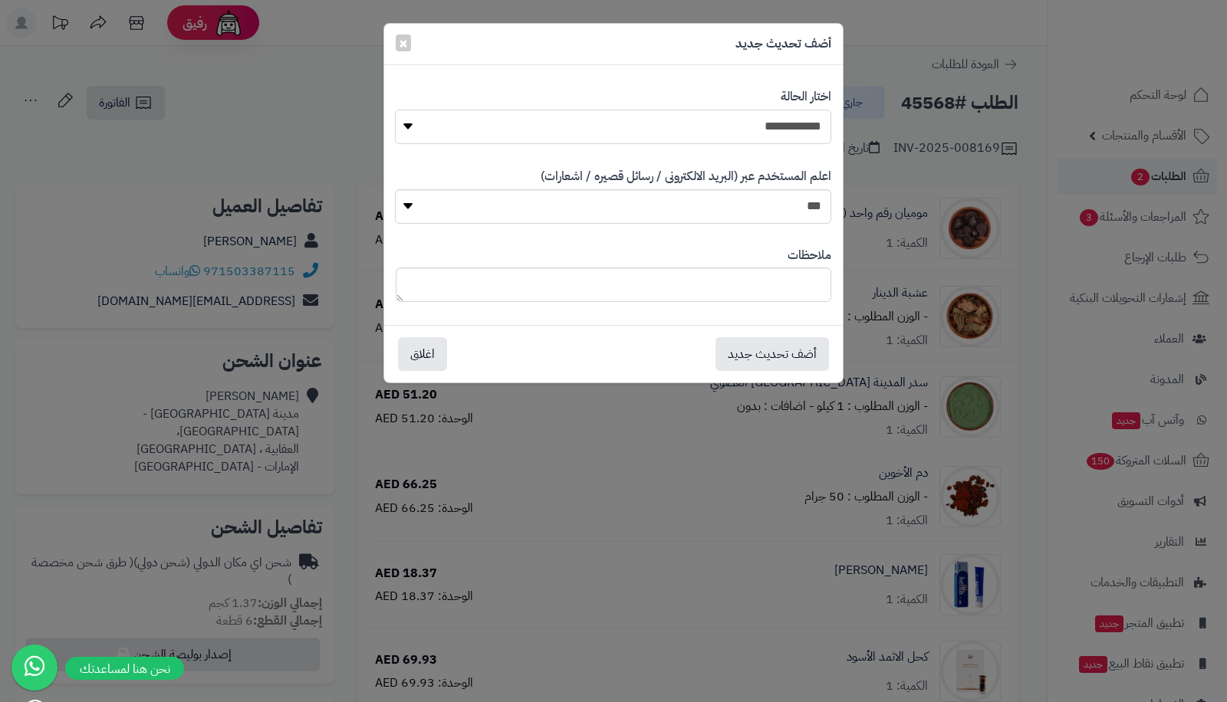
click at [751, 119] on select "**********" at bounding box center [613, 127] width 436 height 35
select select "*"
click at [395, 110] on select "**********" at bounding box center [613, 127] width 436 height 35
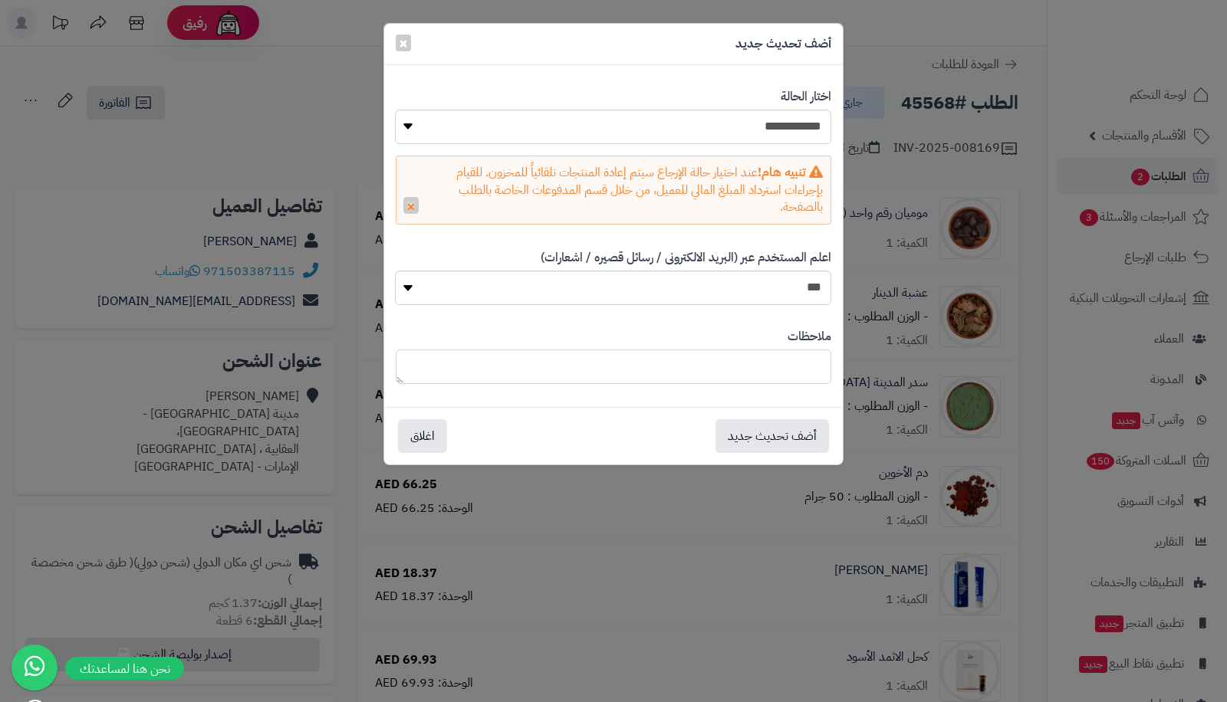
click at [750, 363] on textarea at bounding box center [614, 367] width 436 height 35
type textarea "*"
click at [817, 369] on textarea "**********" at bounding box center [614, 367] width 436 height 35
type textarea "**********"
click at [746, 428] on button "أضف تحديث جديد" at bounding box center [771, 436] width 113 height 34
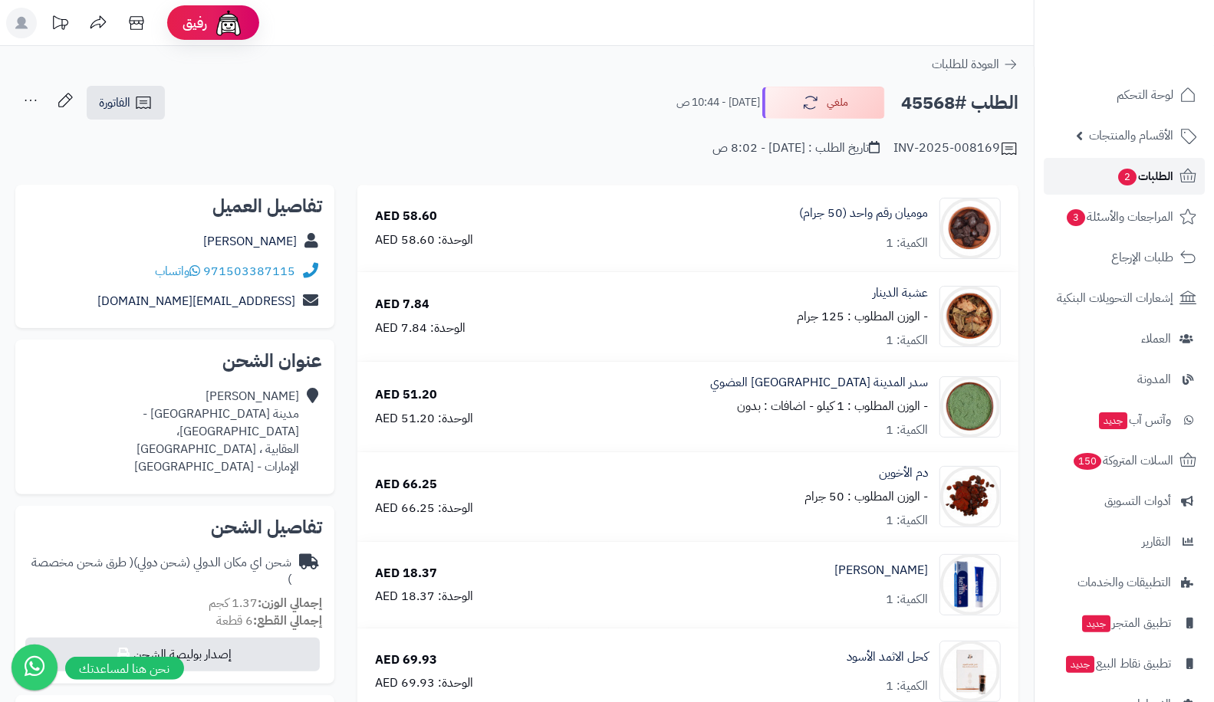
click at [1179, 175] on icon at bounding box center [1187, 176] width 18 height 18
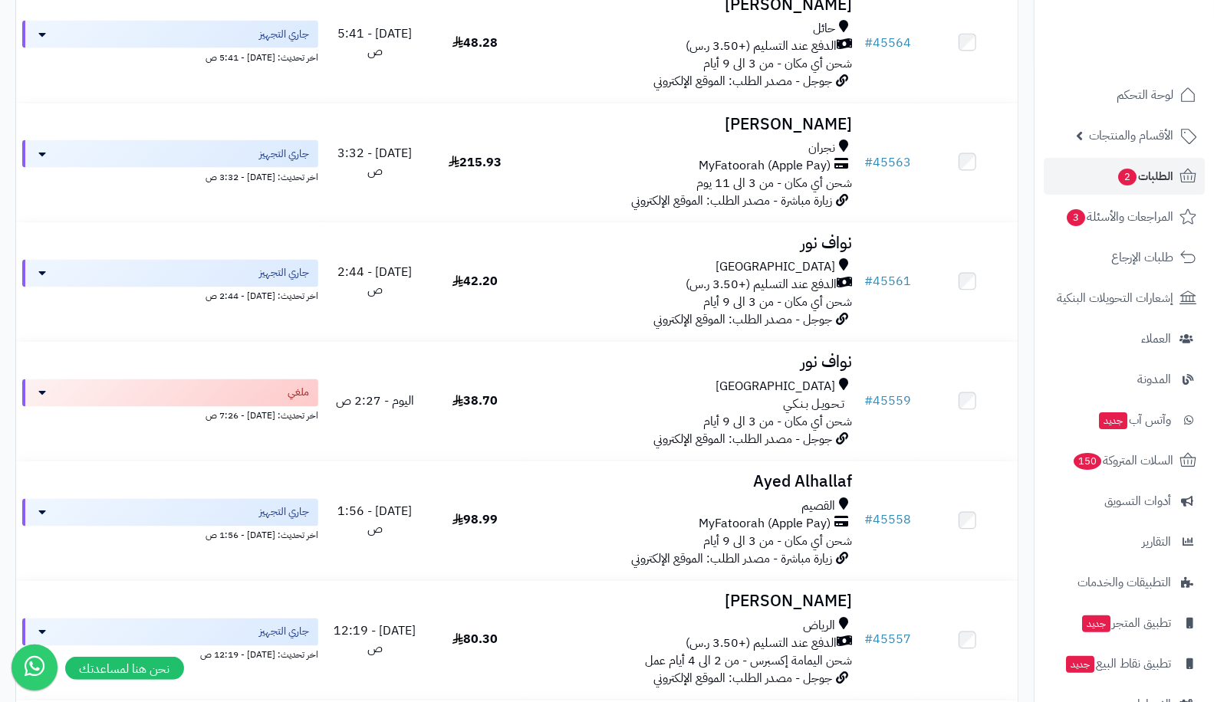
scroll to position [1567, 0]
click at [895, 401] on link "# 45559" at bounding box center [887, 403] width 47 height 18
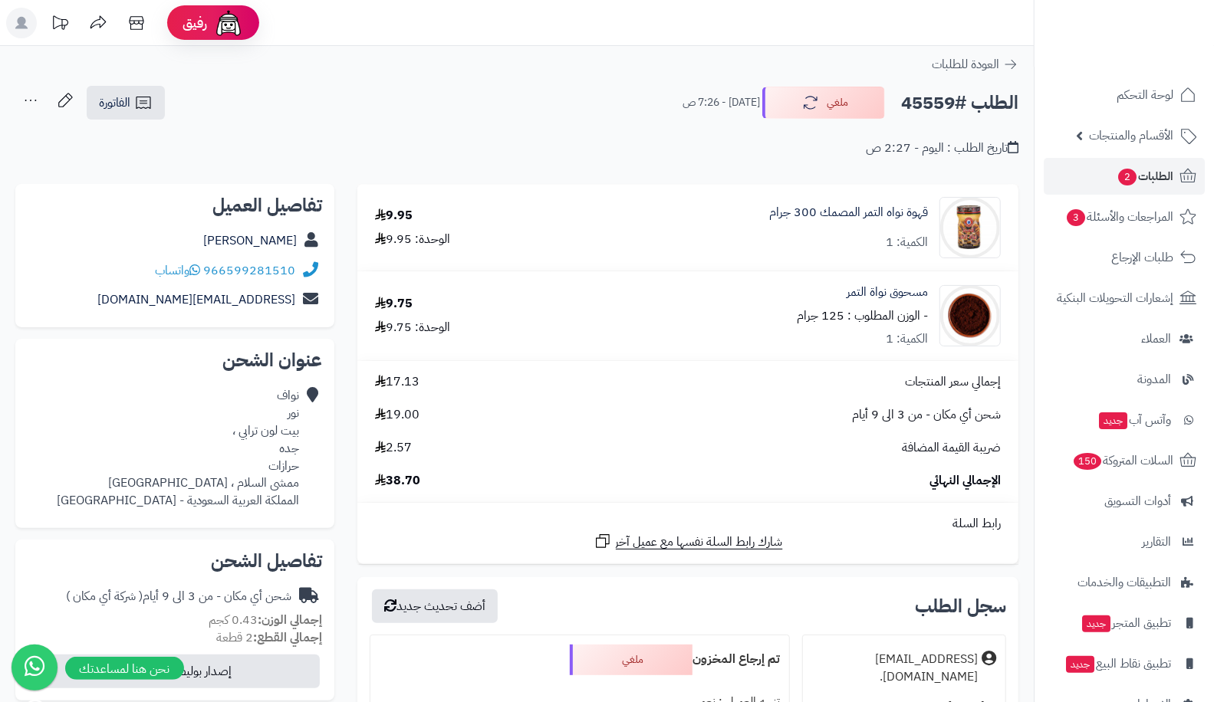
click at [1155, 178] on span "الطلبات 2" at bounding box center [1144, 176] width 57 height 21
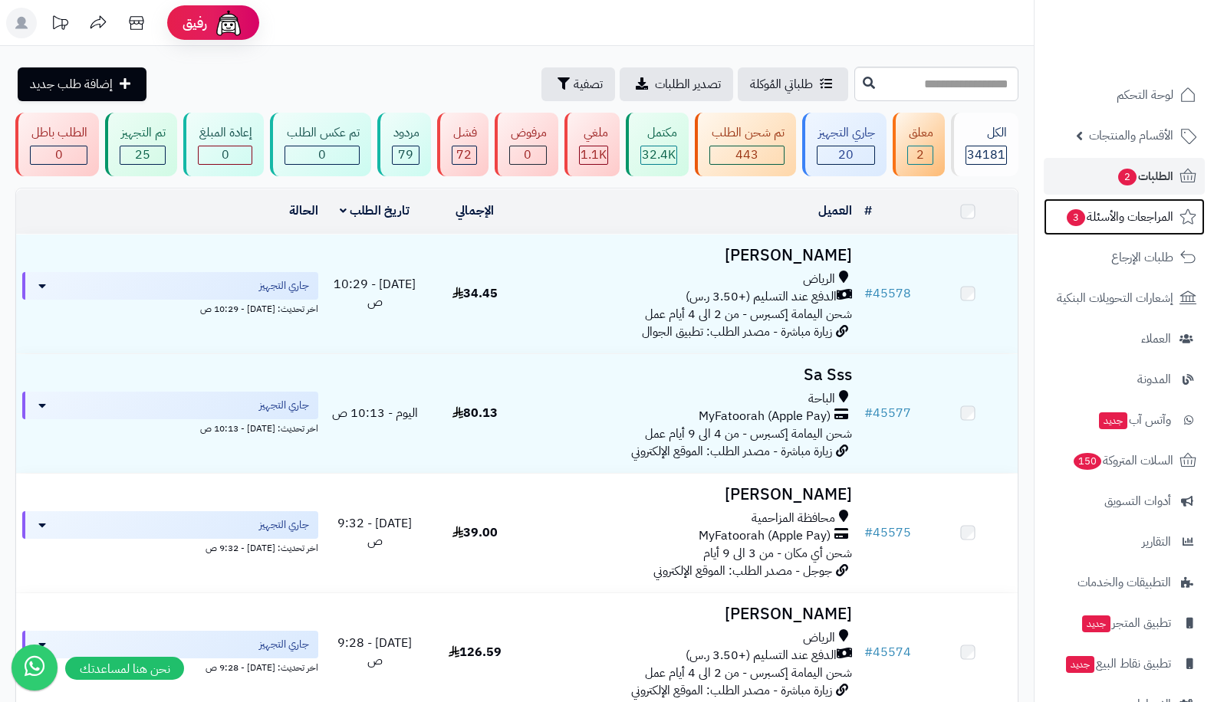
click at [1142, 225] on span "المراجعات والأسئلة 3" at bounding box center [1119, 216] width 108 height 21
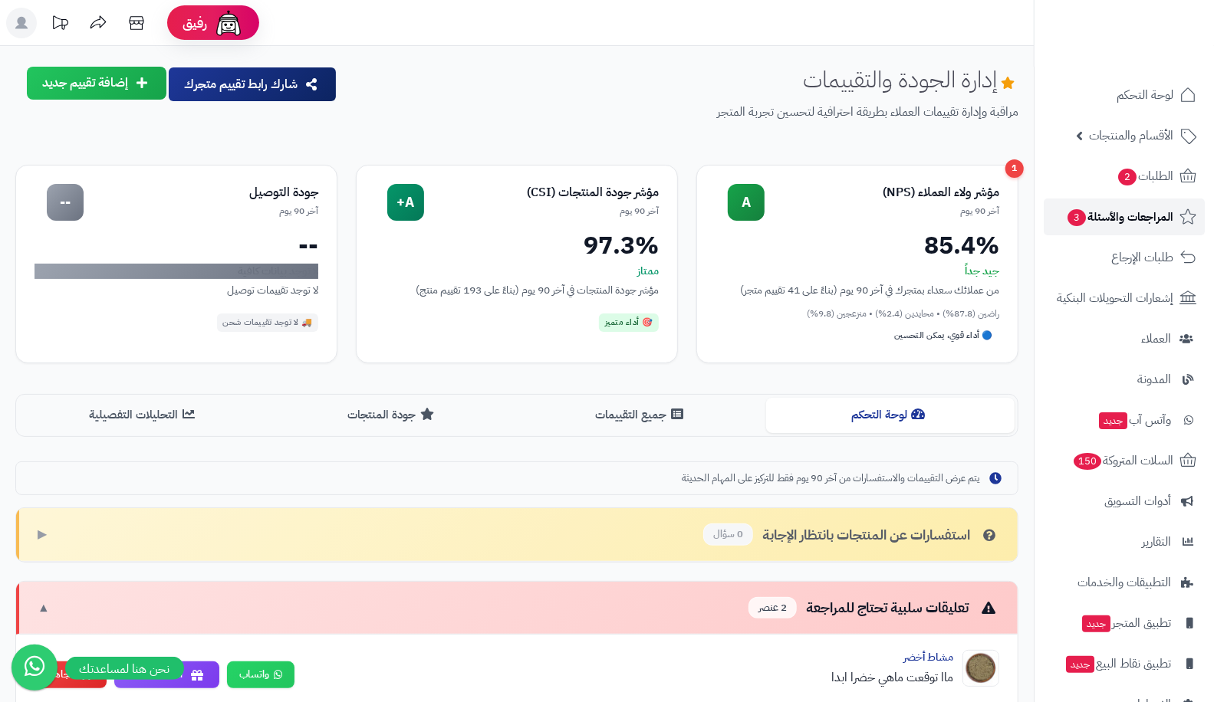
click at [1132, 208] on span "المراجعات والأسئلة 3" at bounding box center [1119, 216] width 107 height 21
